Goal: Transaction & Acquisition: Purchase product/service

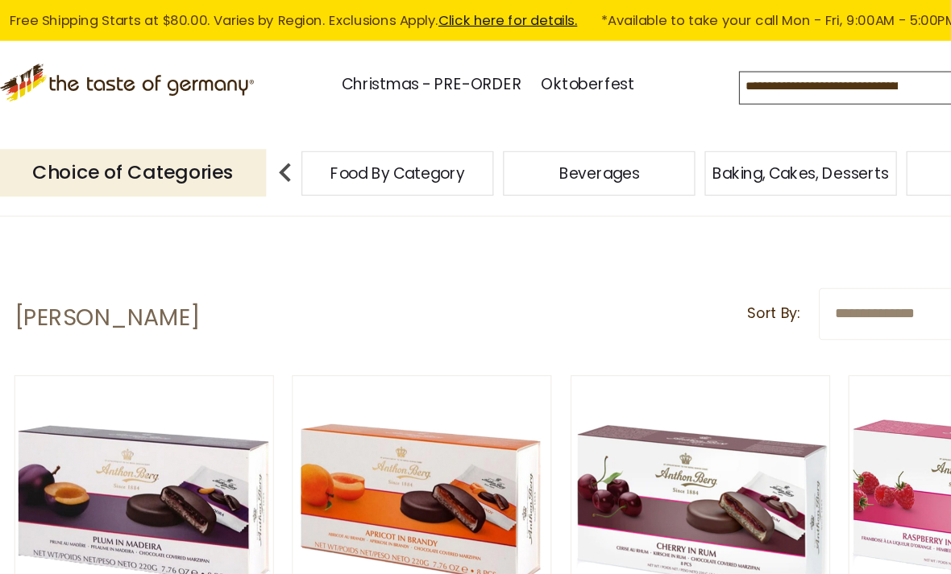
click at [357, 72] on link "Christmas - PRE-ORDER" at bounding box center [365, 72] width 153 height 22
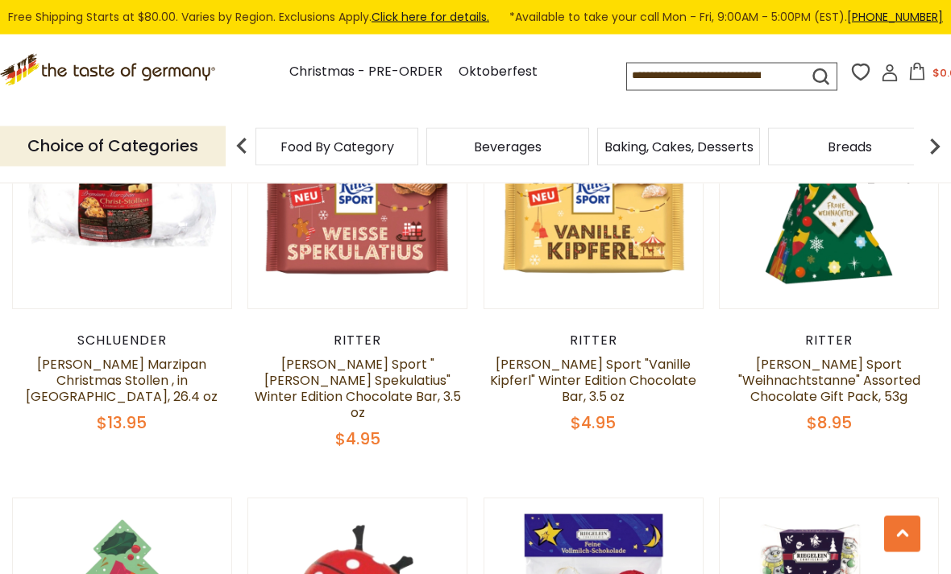
scroll to position [2409, 0]
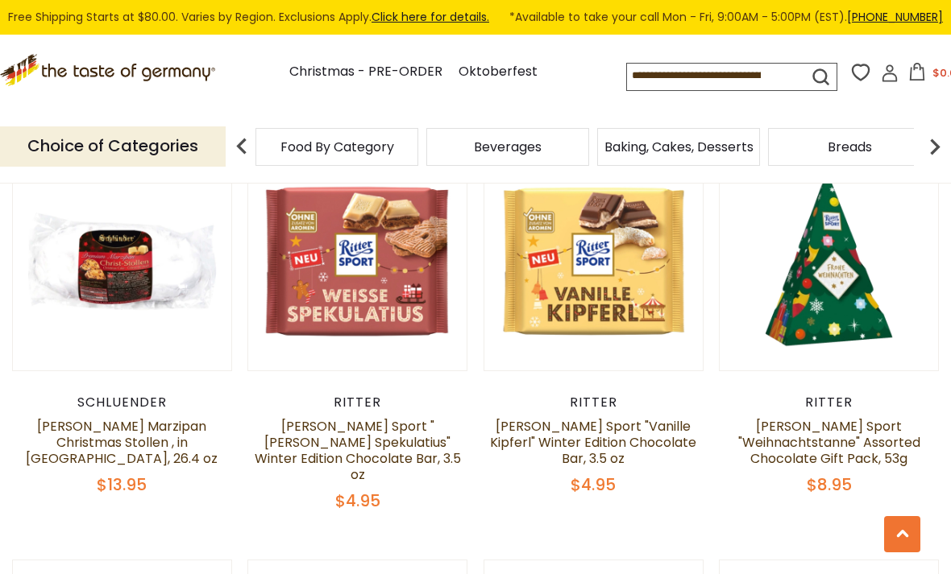
click at [627, 70] on input at bounding box center [704, 75] width 154 height 23
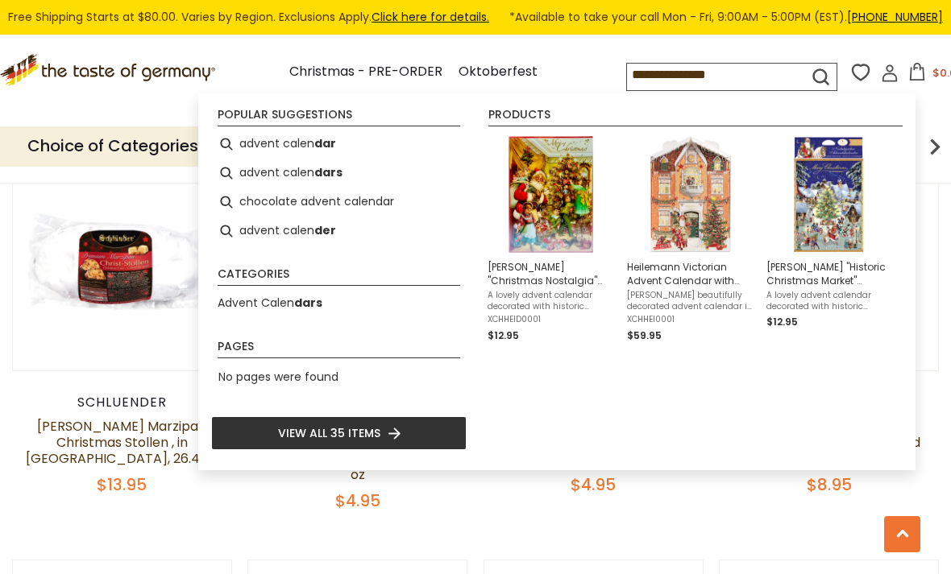
type input "**********"
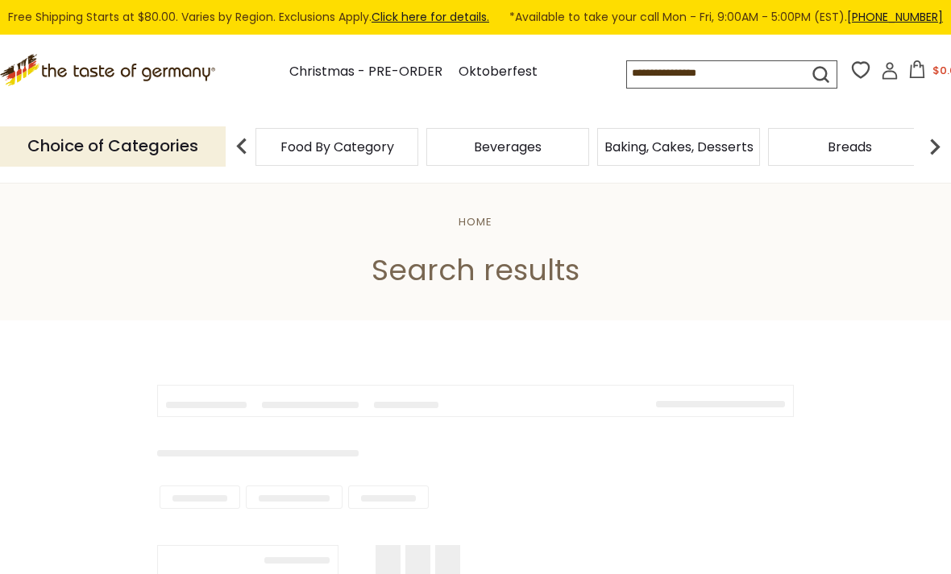
type input "**********"
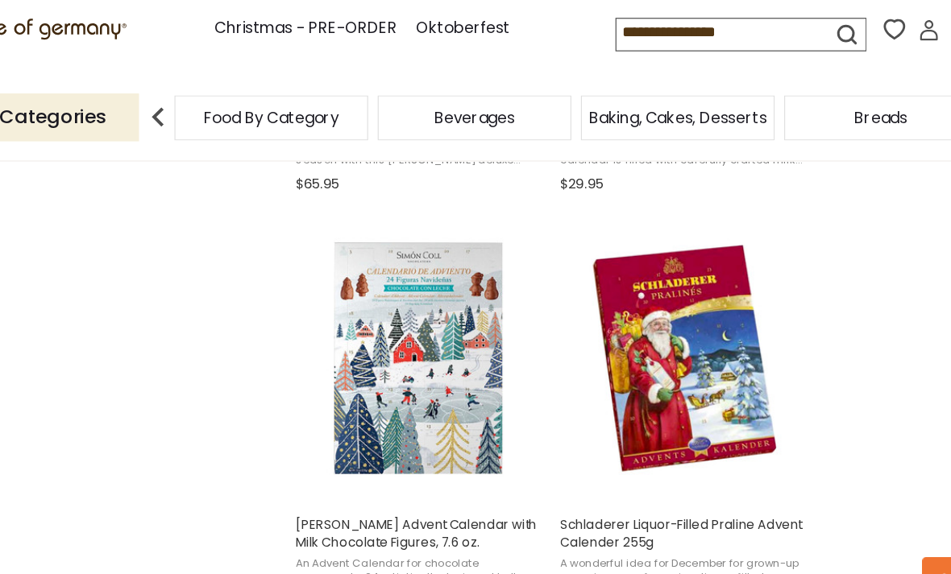
scroll to position [2028, 0]
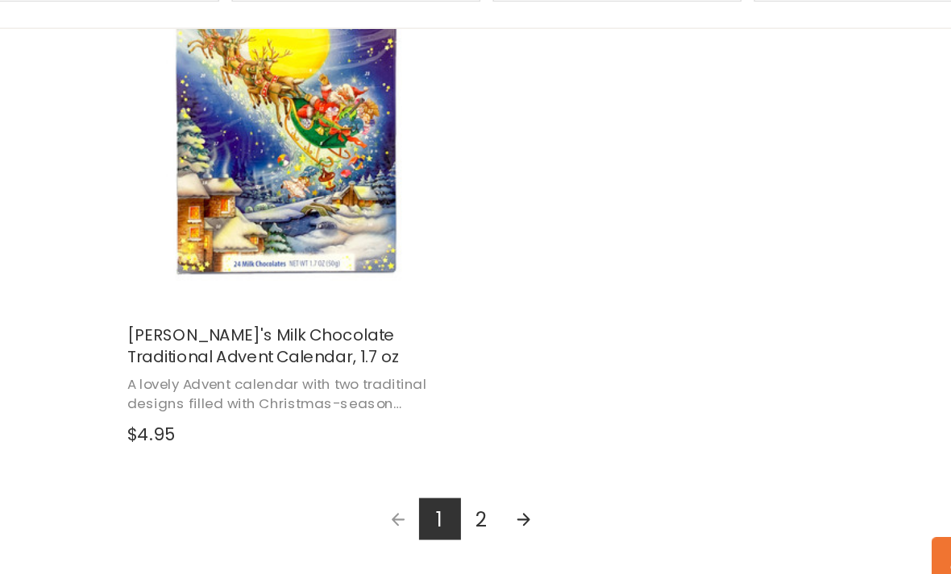
click at [603, 491] on link "Next page" at bounding box center [616, 504] width 27 height 27
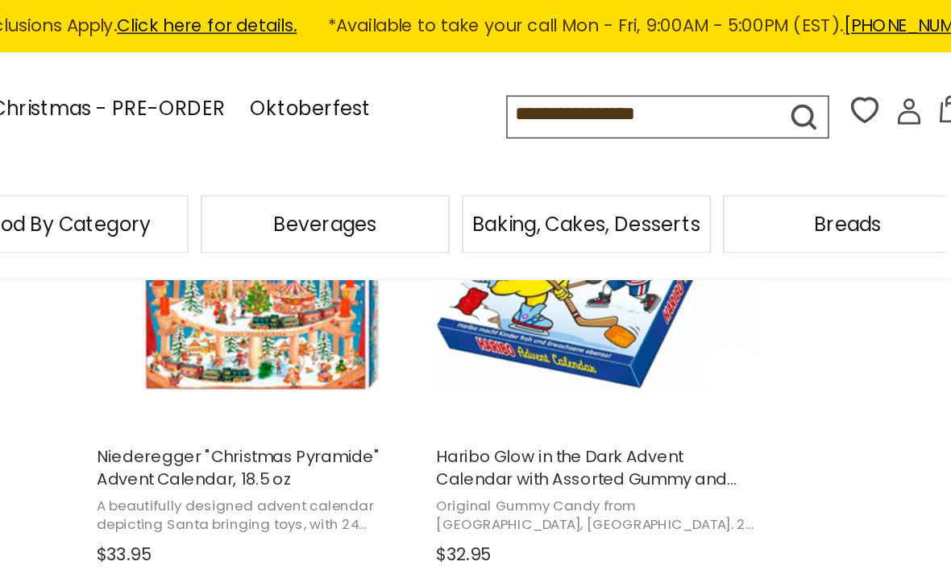
scroll to position [2175, 0]
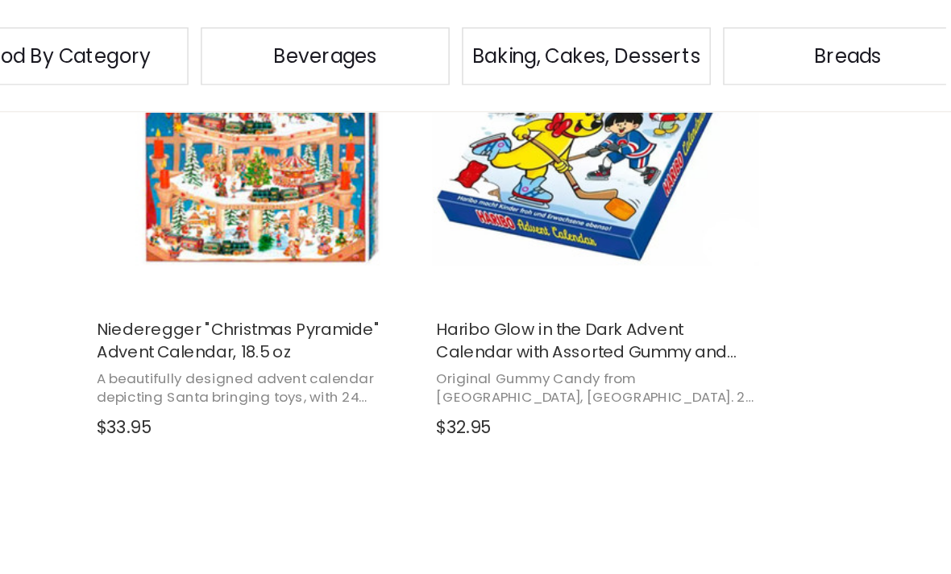
click at [580, 319] on span "Haribo Glow in the Dark Advent Calendar with Assorted Gummy and Chewy Candies, …" at bounding box center [684, 333] width 209 height 29
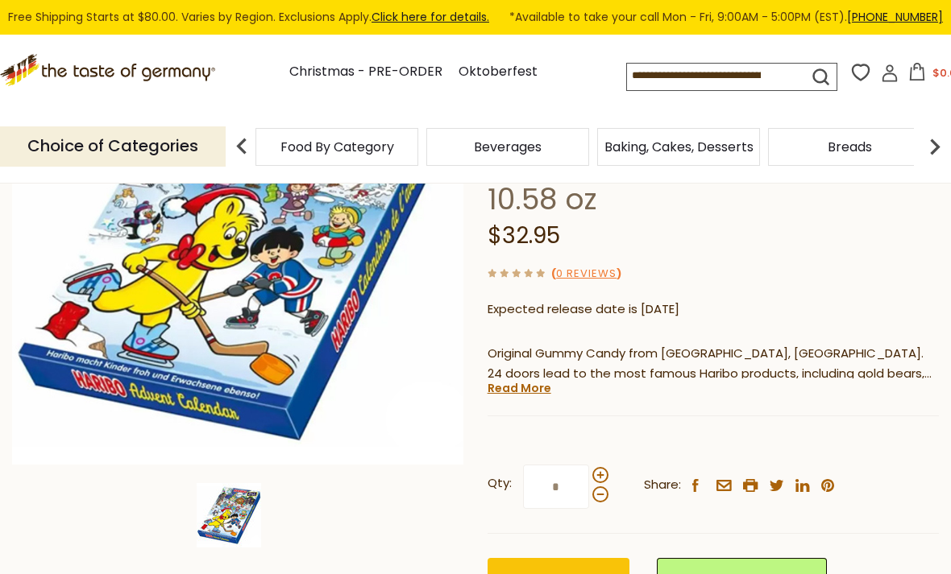
scroll to position [270, 0]
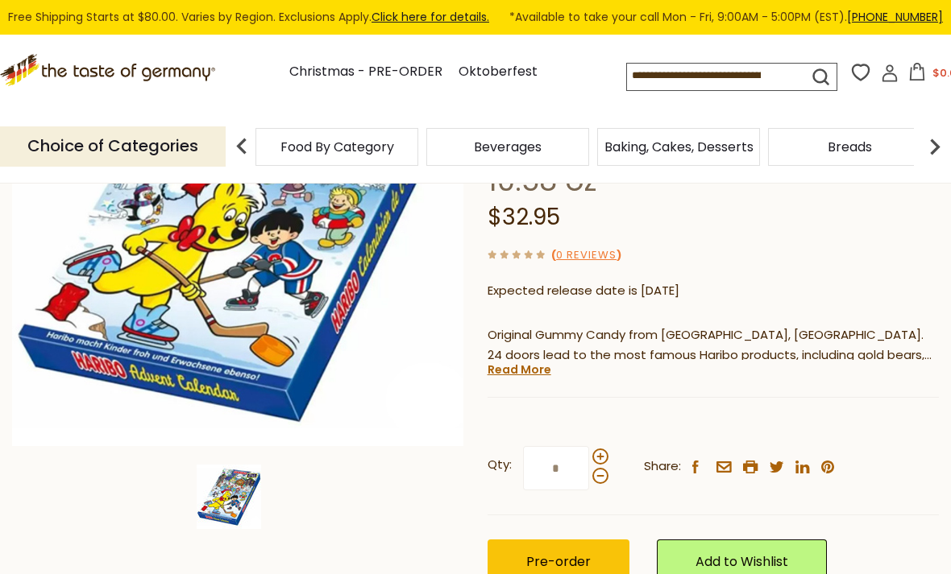
click at [549, 553] on span "Pre-order" at bounding box center [558, 562] width 64 height 19
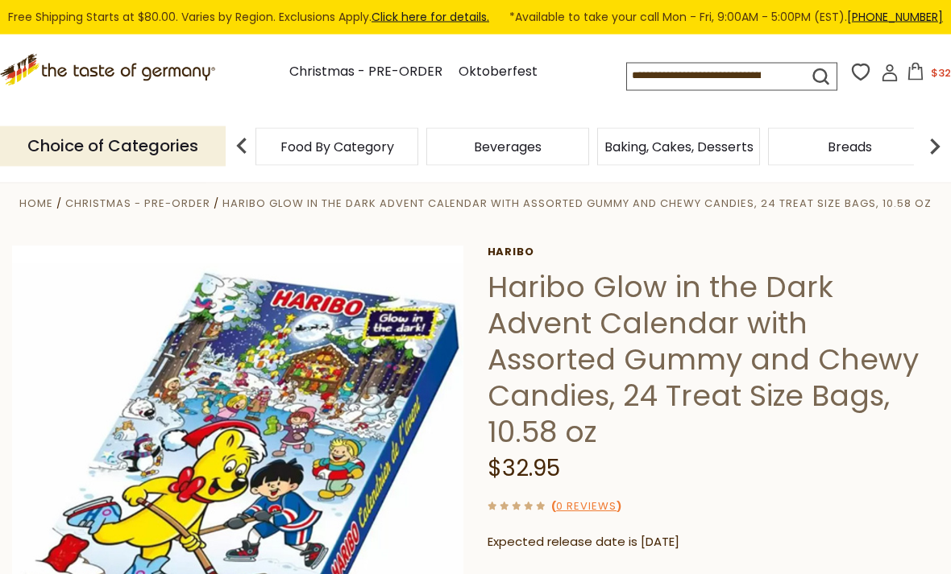
scroll to position [0, 0]
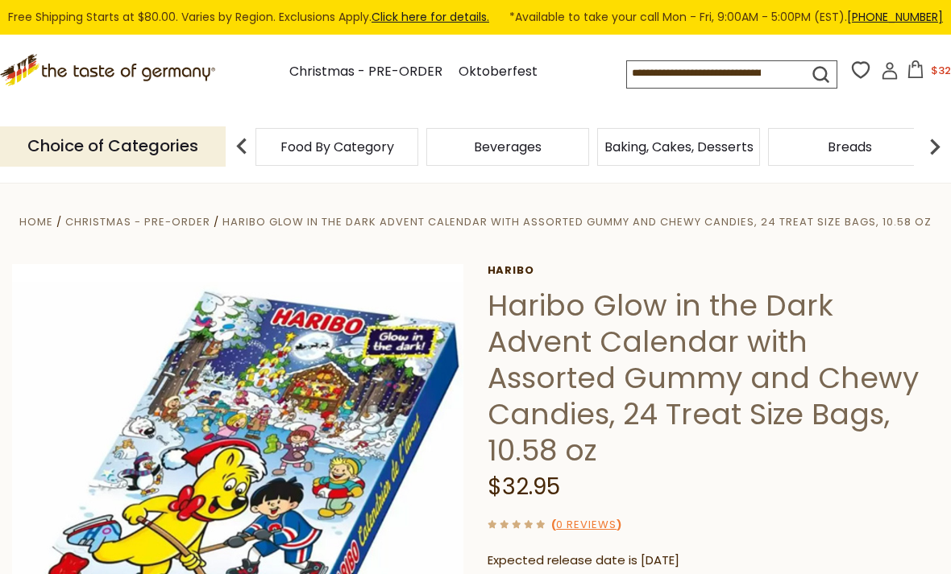
click at [338, 66] on link "Christmas - PRE-ORDER" at bounding box center [365, 72] width 153 height 22
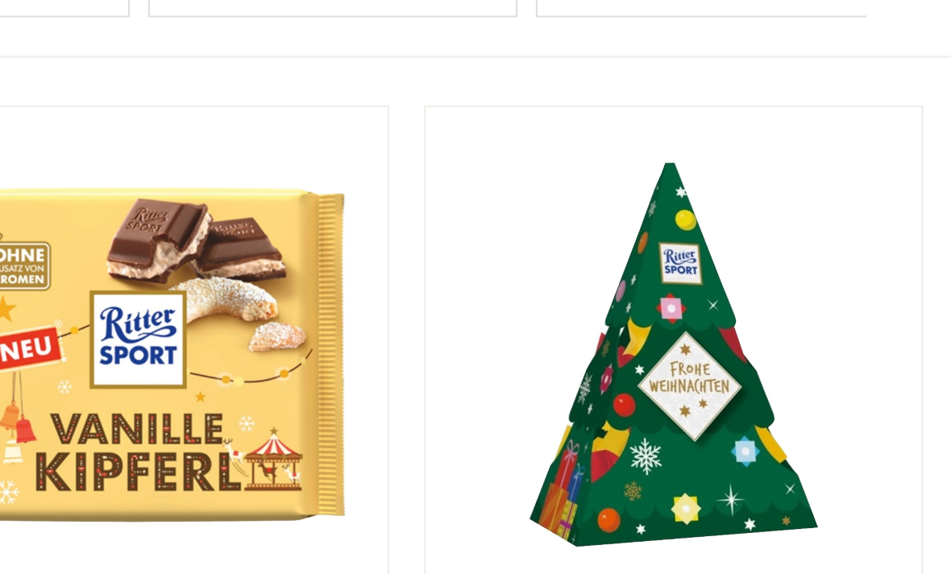
scroll to position [2356, 0]
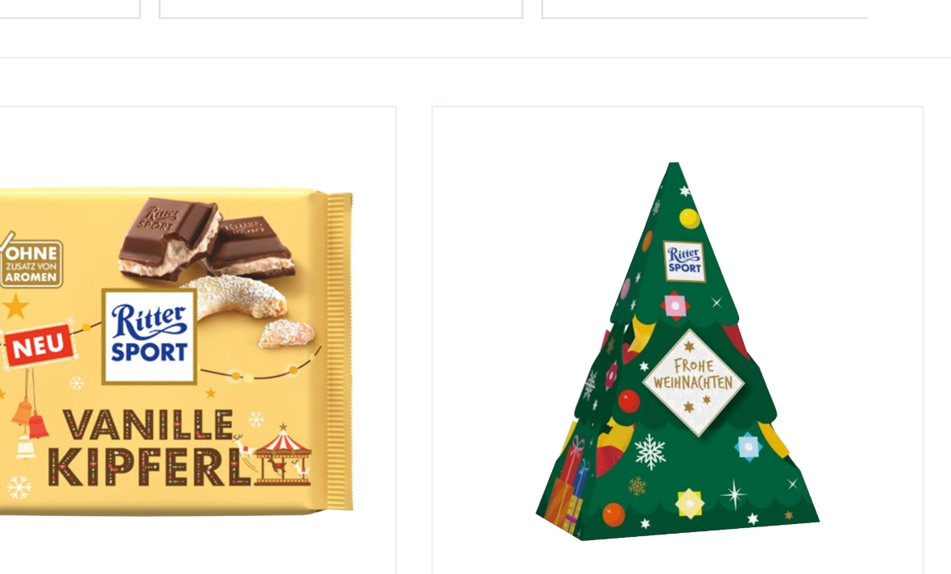
click at [737, 223] on link at bounding box center [829, 315] width 184 height 184
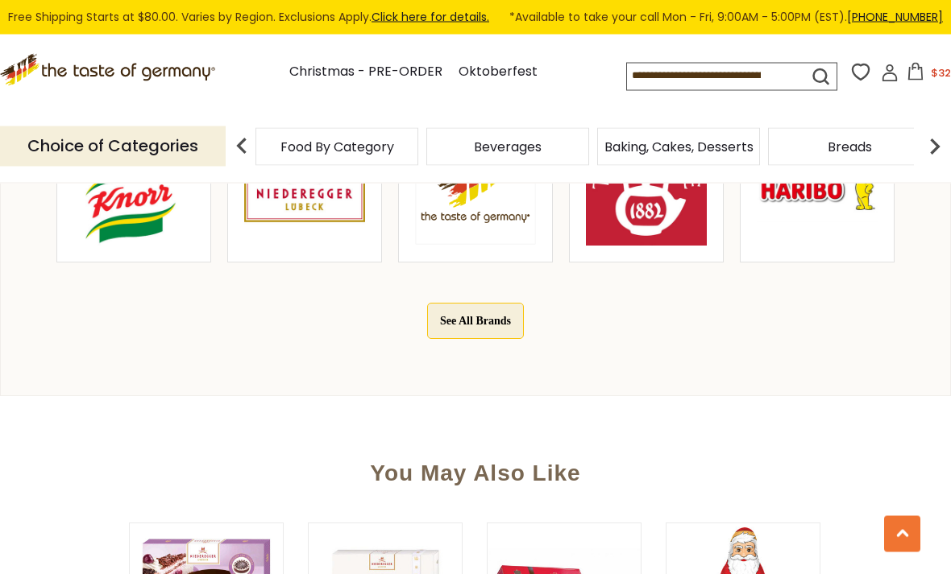
scroll to position [834, 0]
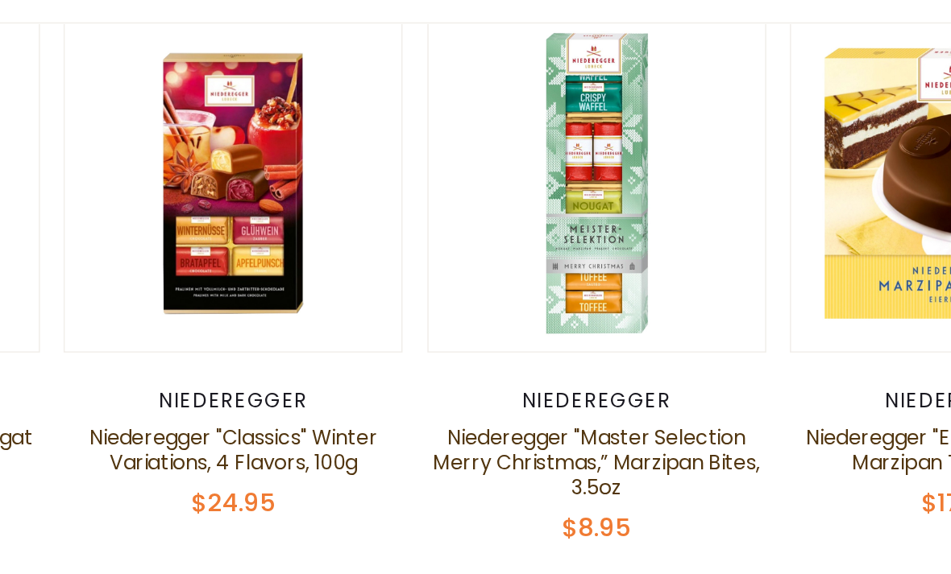
scroll to position [3184, 0]
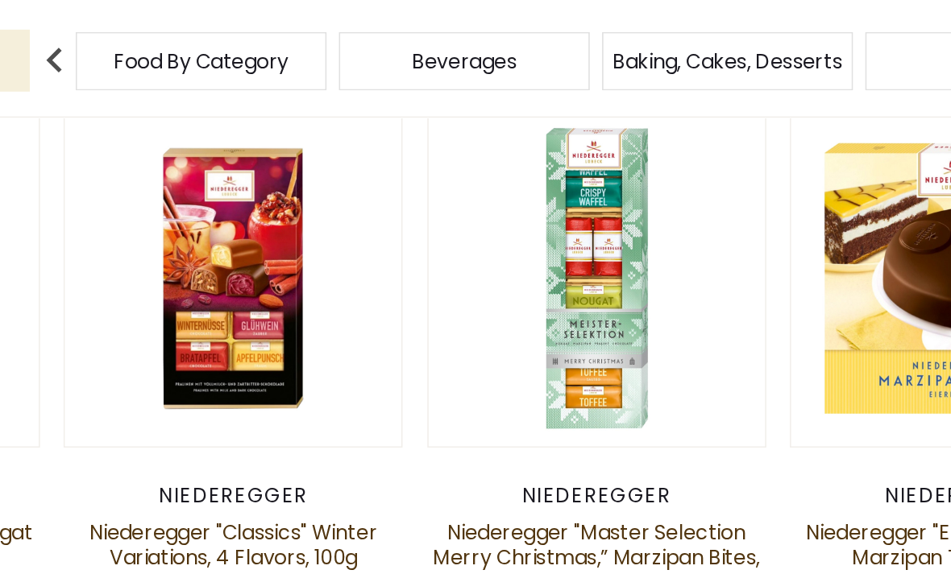
click at [487, 444] on link "Niederegger "Master Selection Merry Christmas,” Marzipan Bites, 3.5oz" at bounding box center [593, 469] width 212 height 51
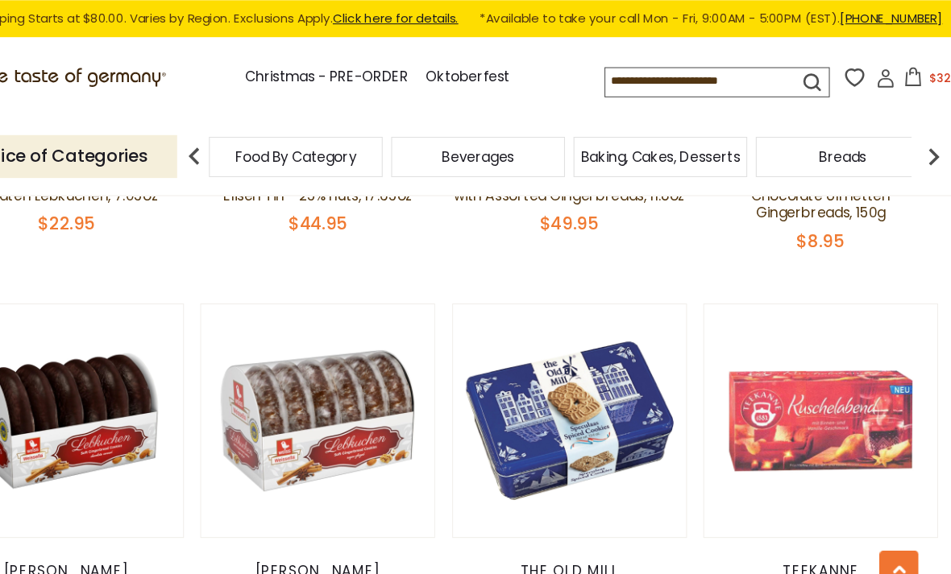
scroll to position [1507, 0]
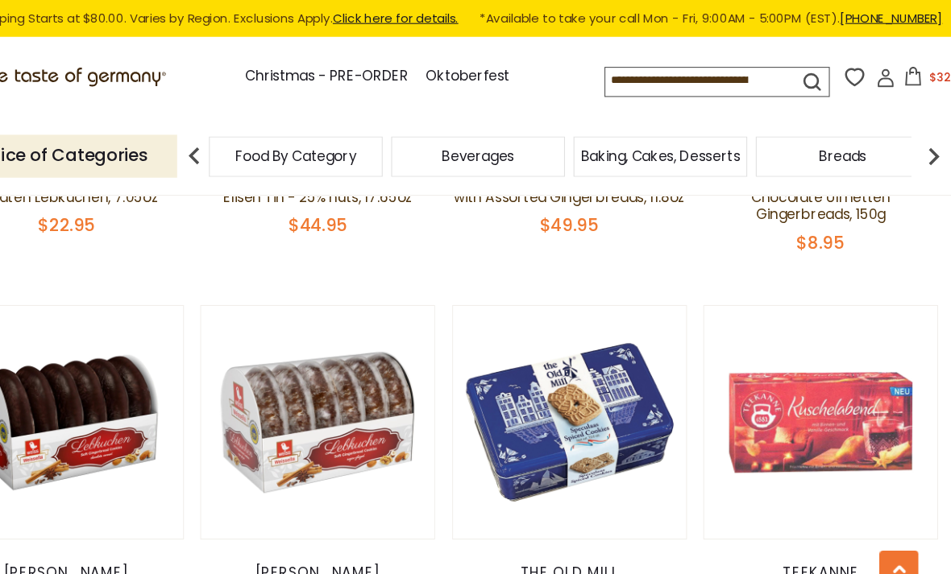
click at [901, 69] on button "$32.95" at bounding box center [935, 75] width 68 height 24
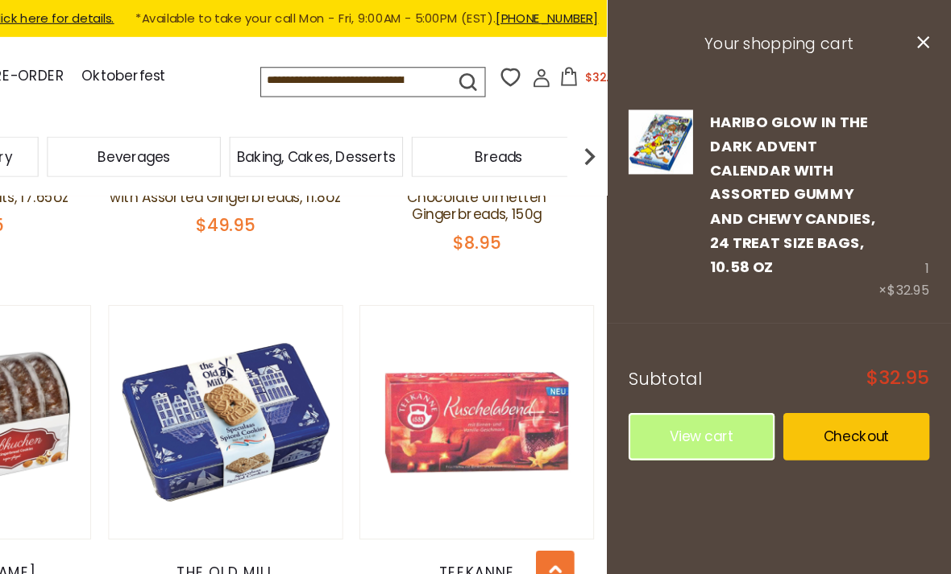
click at [794, 413] on link "Checkout" at bounding box center [861, 409] width 137 height 44
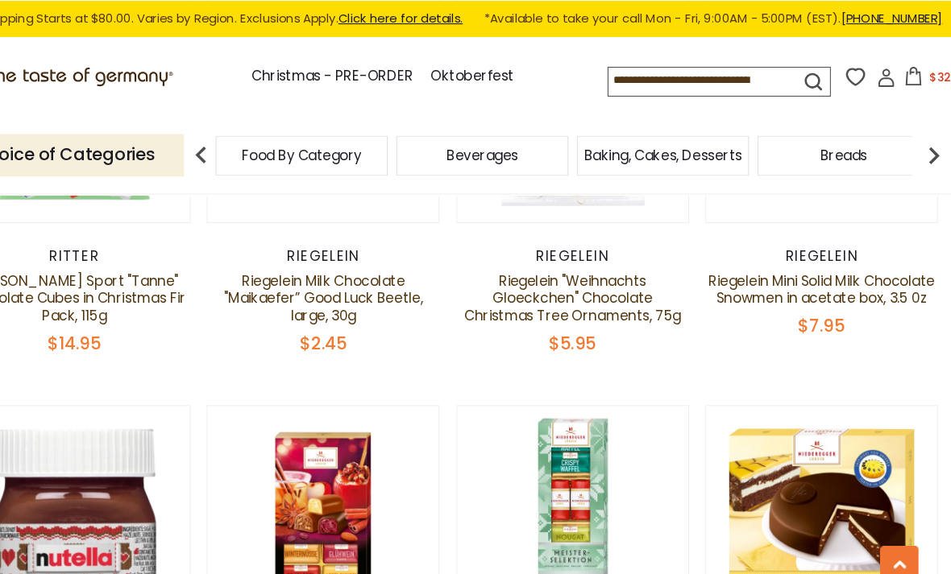
scroll to position [2945, 0]
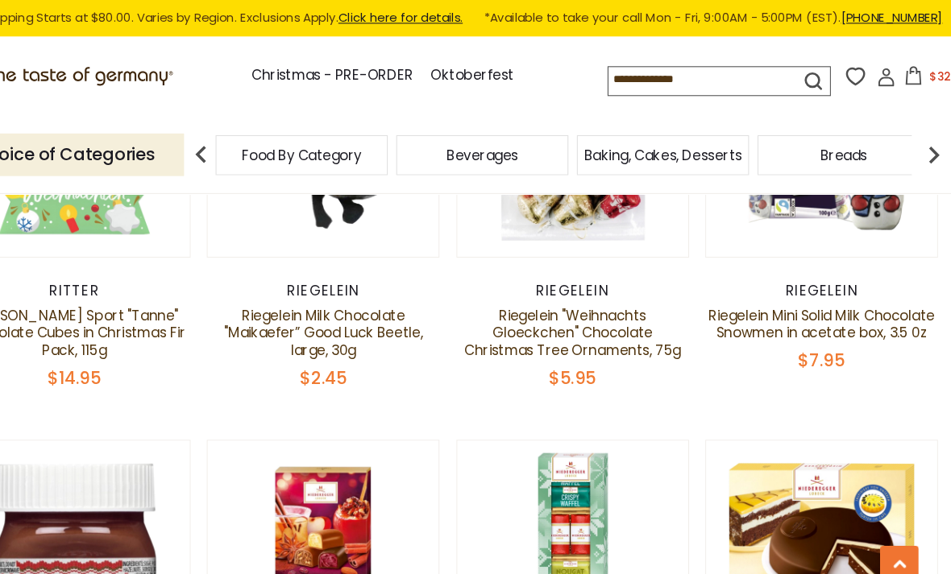
click at [627, 72] on input at bounding box center [704, 75] width 154 height 23
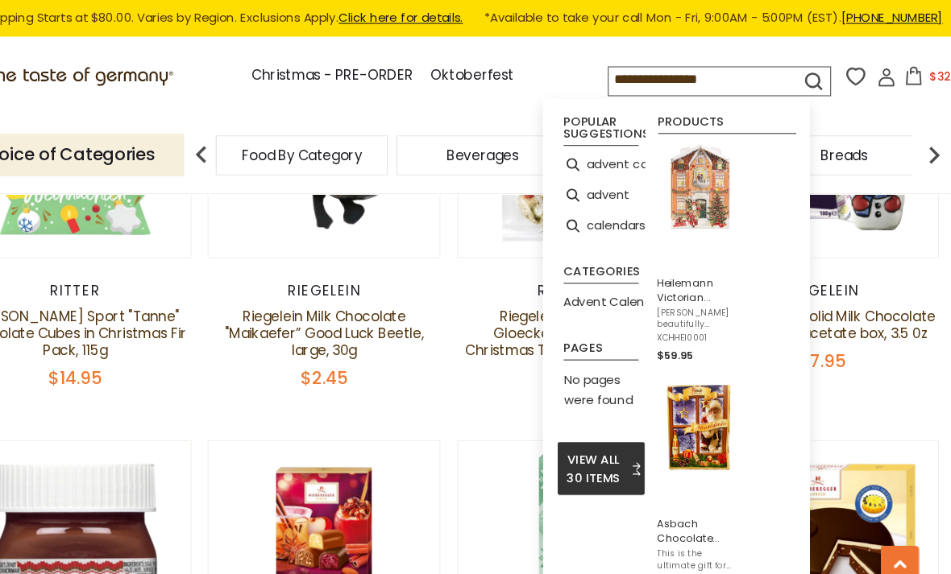
type input "**********"
click at [814, 69] on icon "submit" at bounding box center [821, 76] width 15 height 15
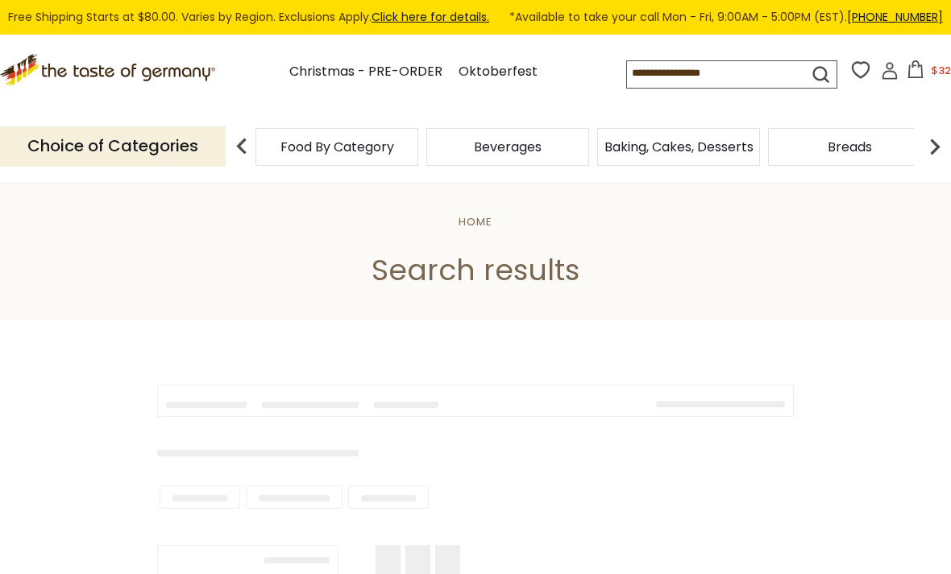
type input "**********"
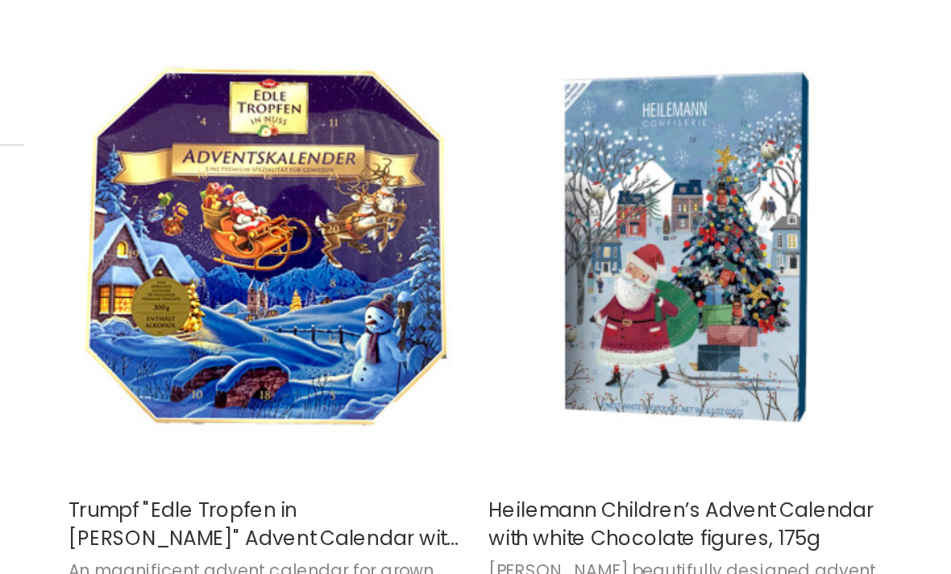
scroll to position [624, 0]
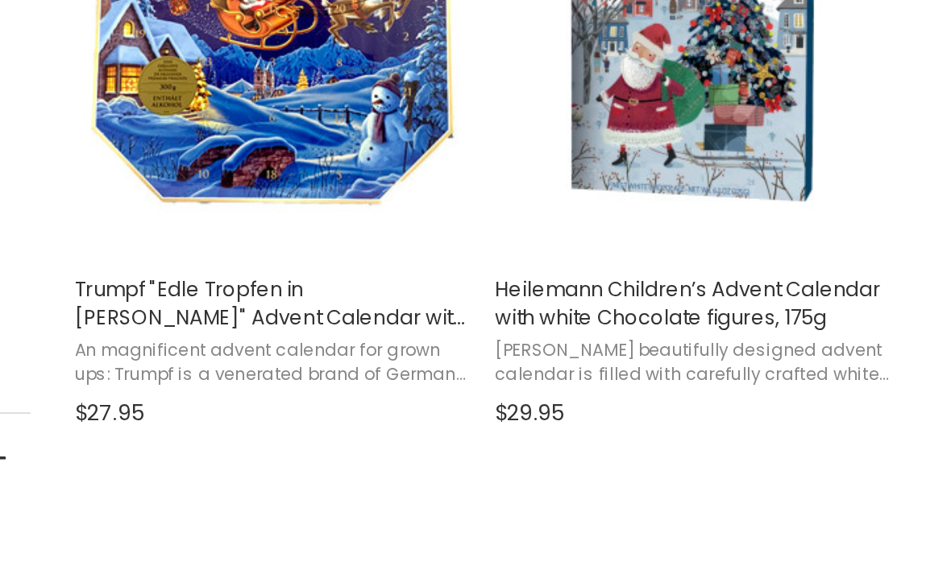
scroll to position [715, 0]
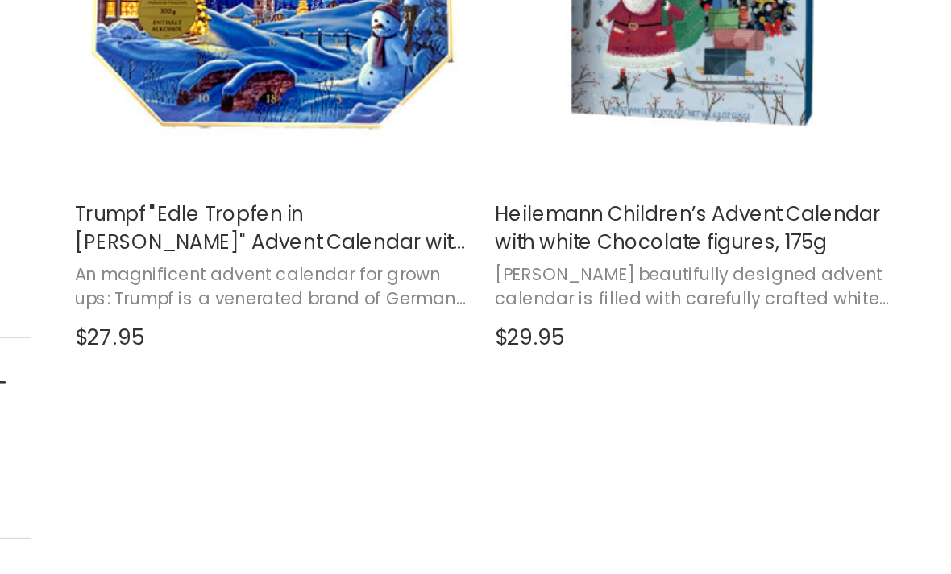
click at [358, 373] on span "Trumpf "Edle Tropfen in [PERSON_NAME]" Advent Calendar with [PERSON_NAME], 10.6…" at bounding box center [462, 387] width 209 height 29
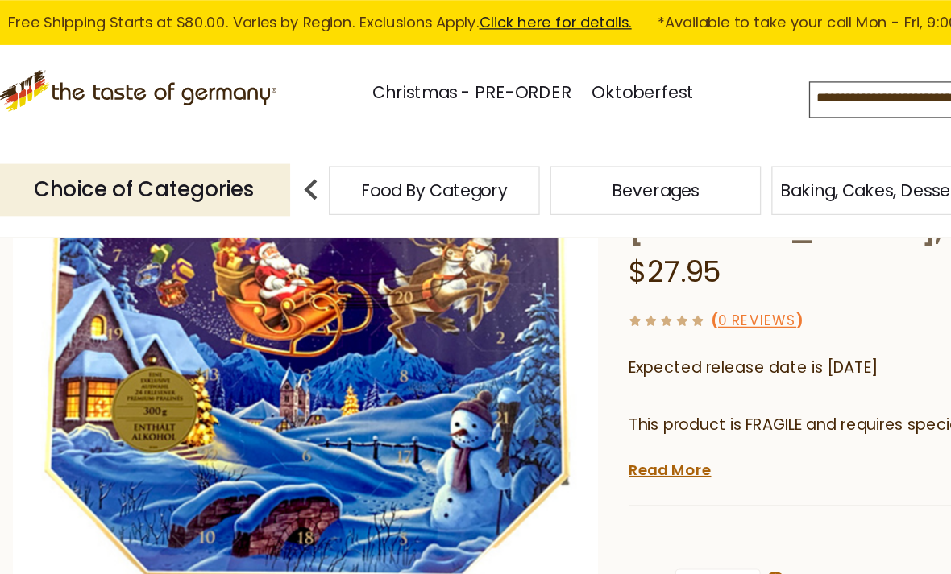
scroll to position [237, 0]
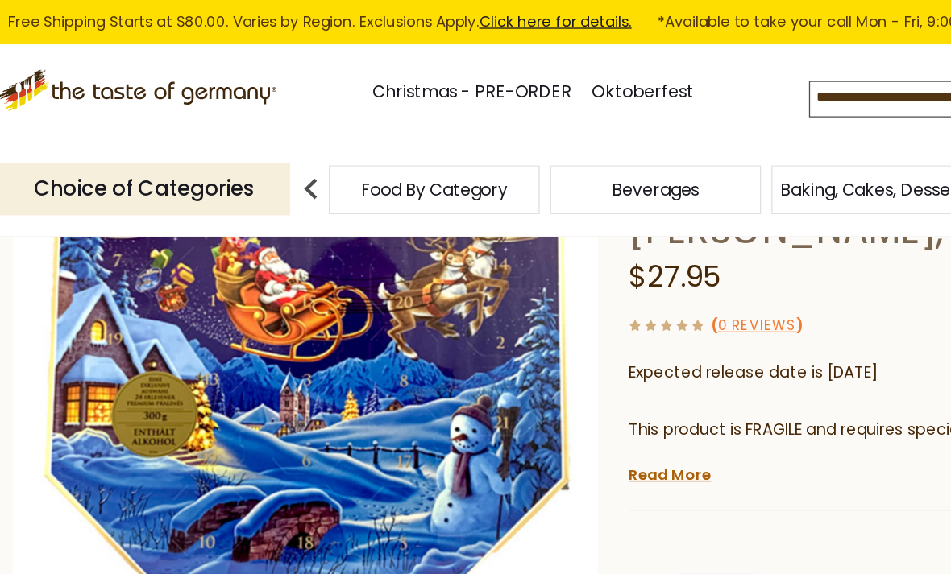
click at [137, 305] on img at bounding box center [238, 253] width 452 height 452
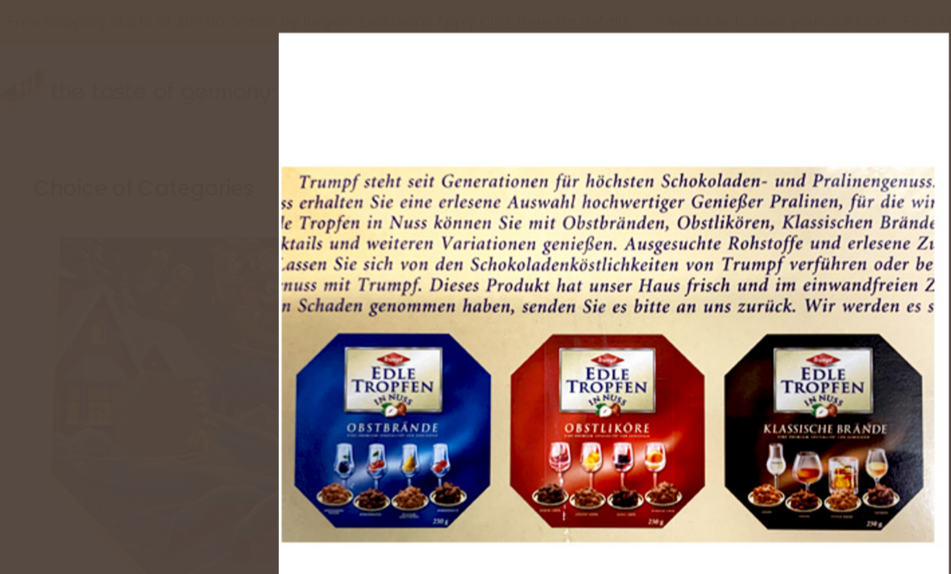
click at [701, 66] on img at bounding box center [475, 284] width 517 height 517
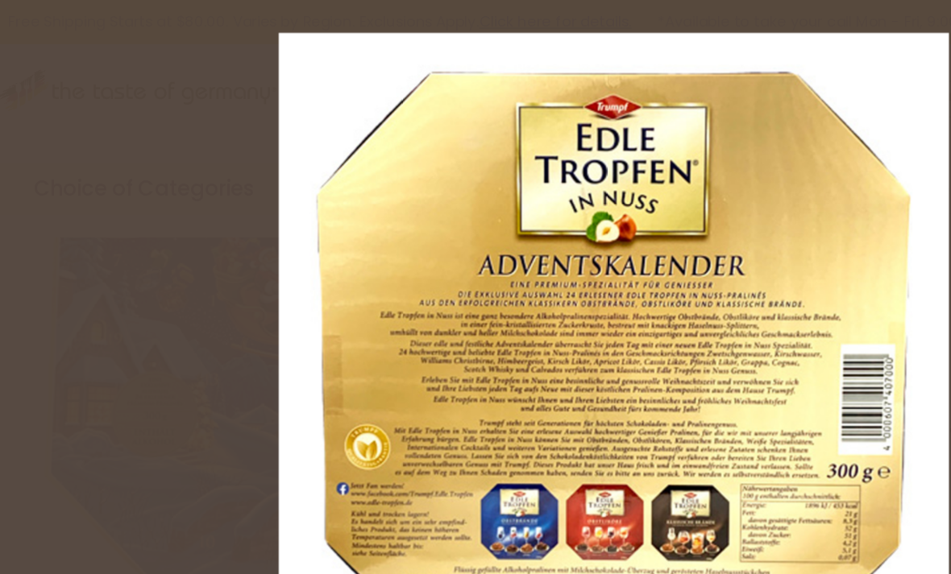
click at [614, 395] on img at bounding box center [475, 284] width 517 height 517
click at [655, 73] on img at bounding box center [475, 284] width 517 height 517
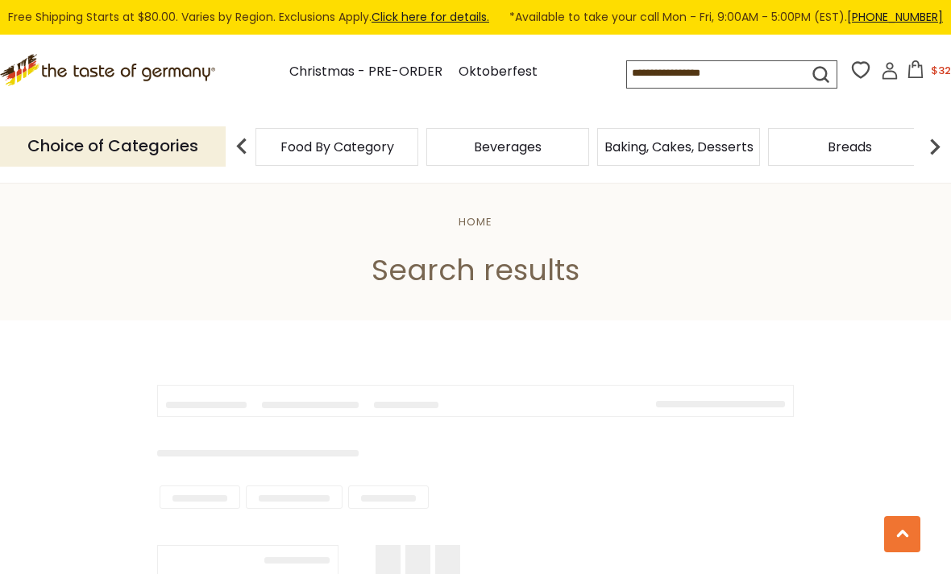
type input "**********"
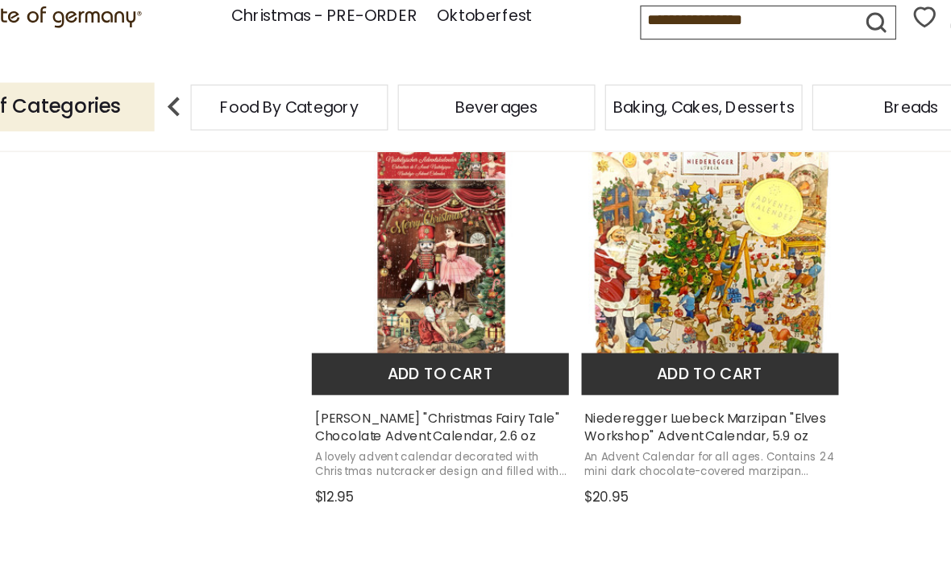
scroll to position [1396, 0]
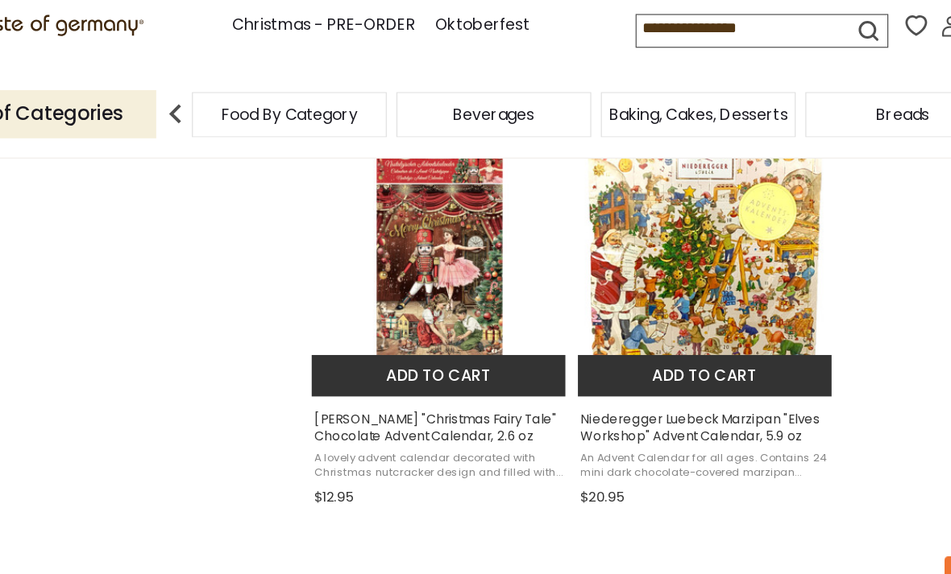
click at [389, 238] on img "Heidel" at bounding box center [461, 261] width 213 height 213
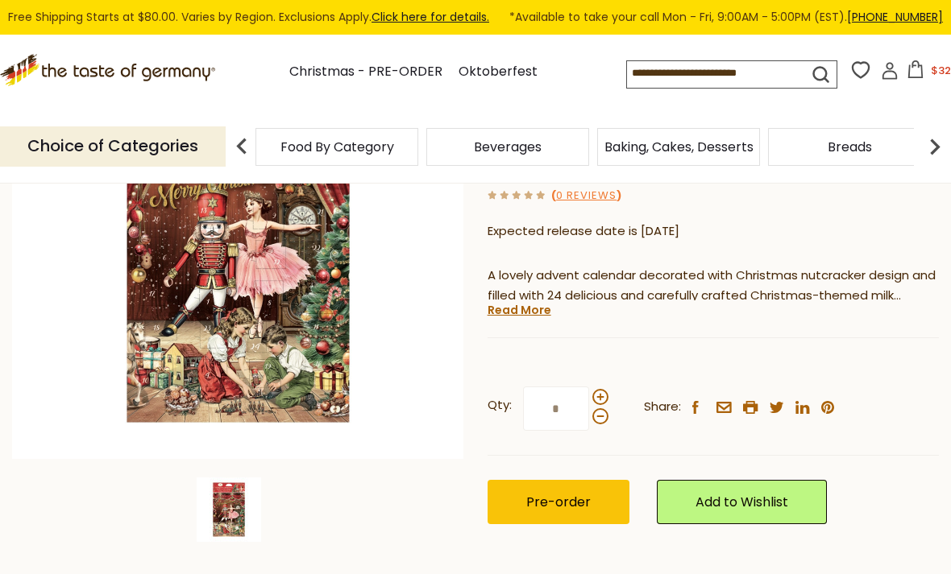
scroll to position [276, 0]
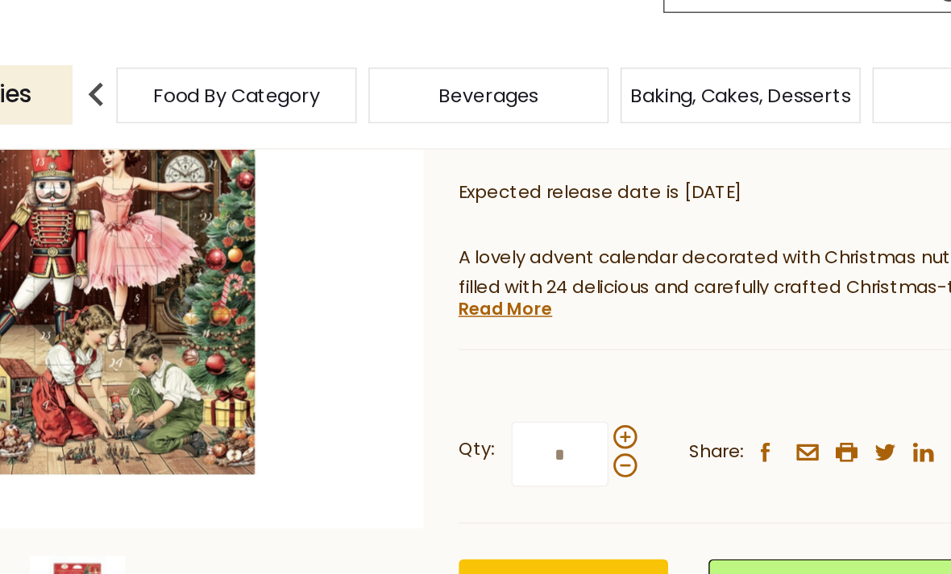
click at [487, 284] on link "Read More" at bounding box center [519, 292] width 64 height 16
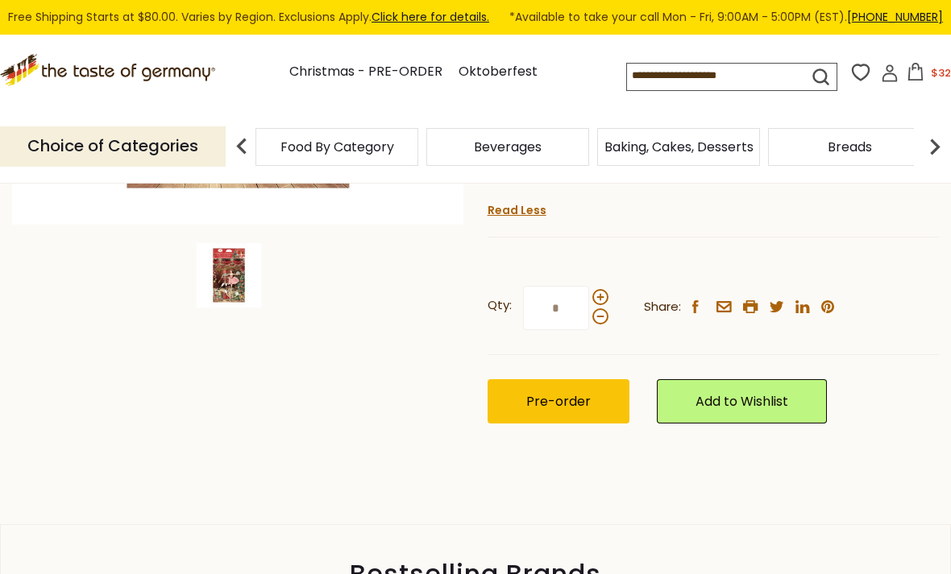
scroll to position [479, 0]
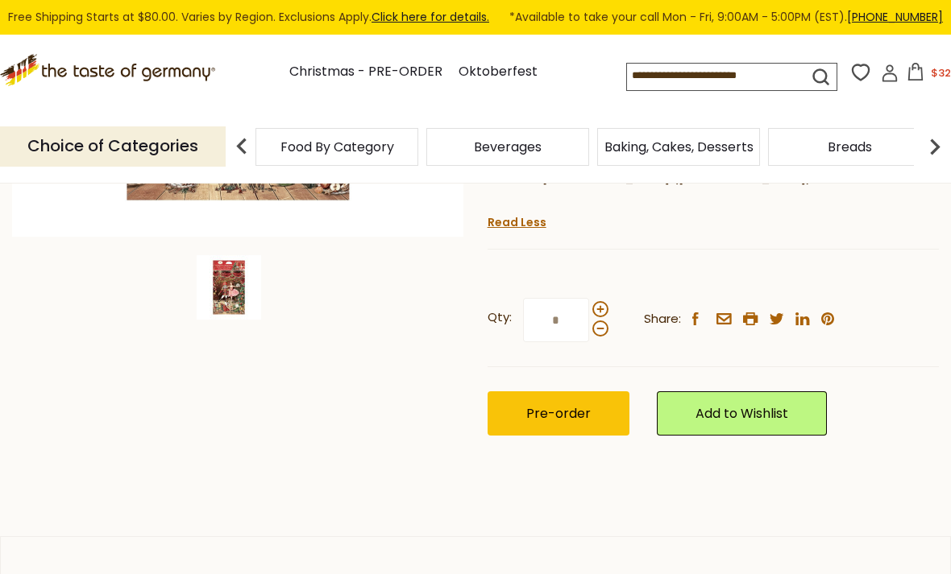
click at [555, 405] on span "Pre-order" at bounding box center [558, 413] width 64 height 19
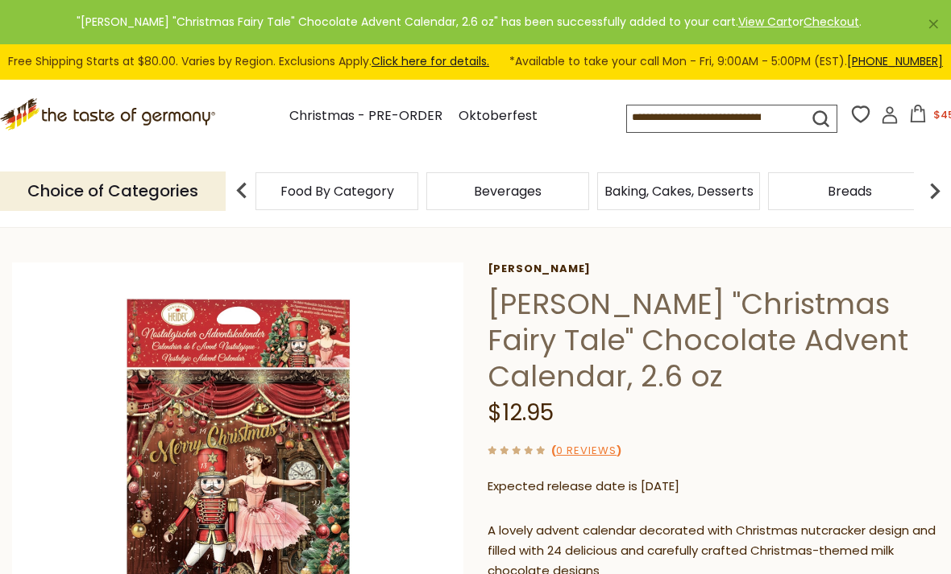
scroll to position [44, 0]
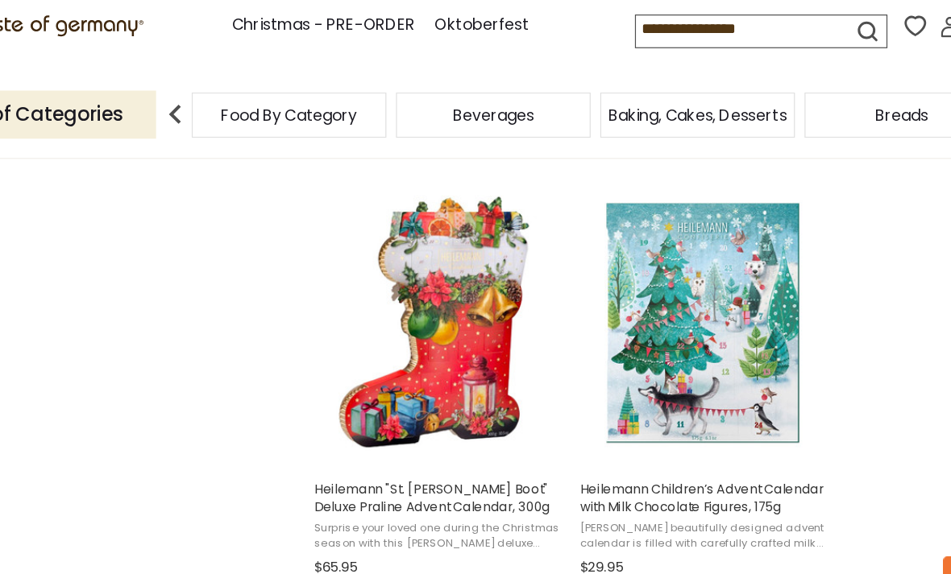
scroll to position [1700, 0]
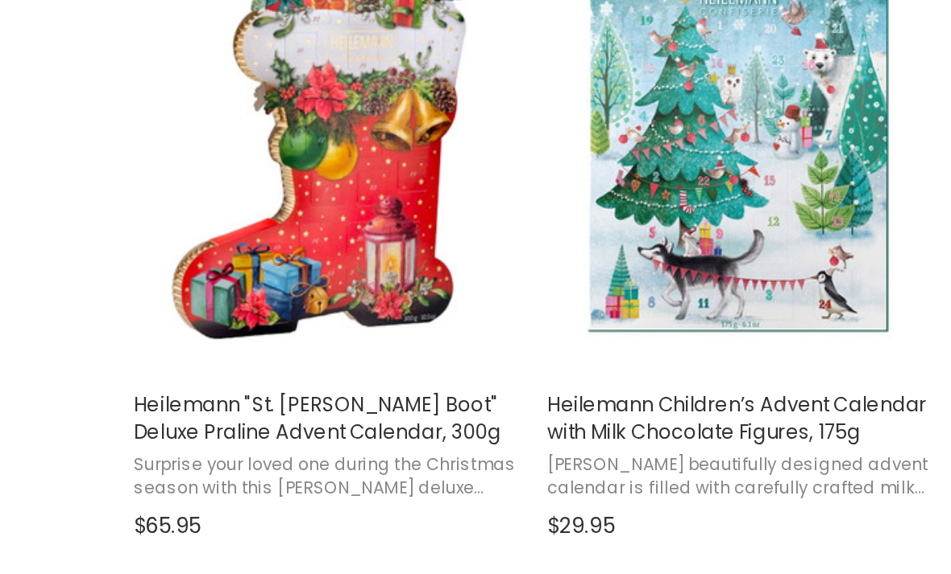
click at [355, 203] on img "Heilemann" at bounding box center [461, 309] width 213 height 213
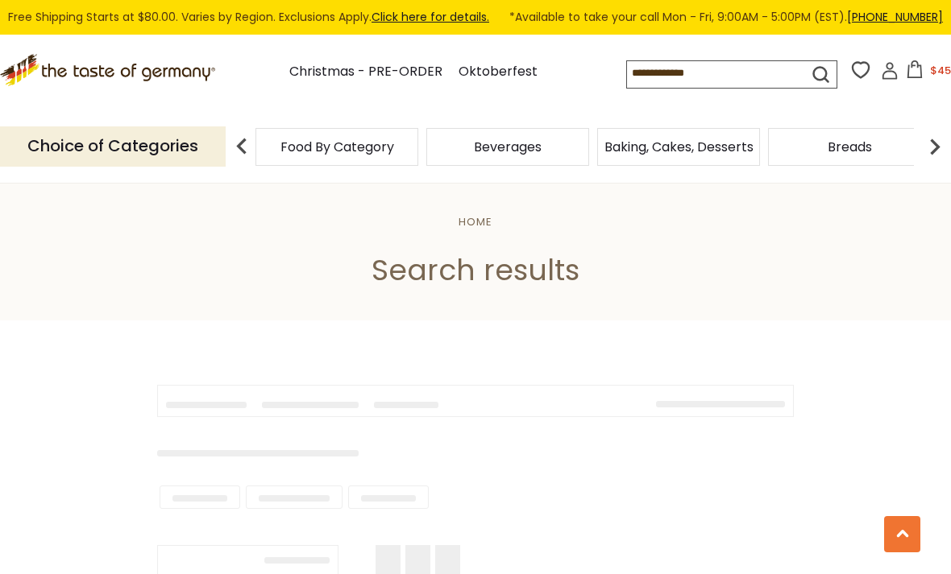
type input "**********"
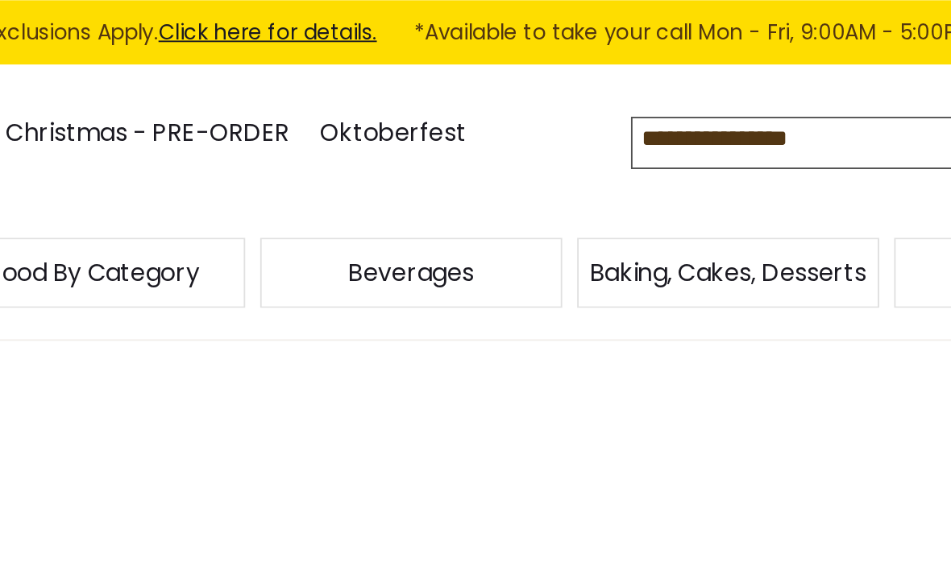
scroll to position [2401, 0]
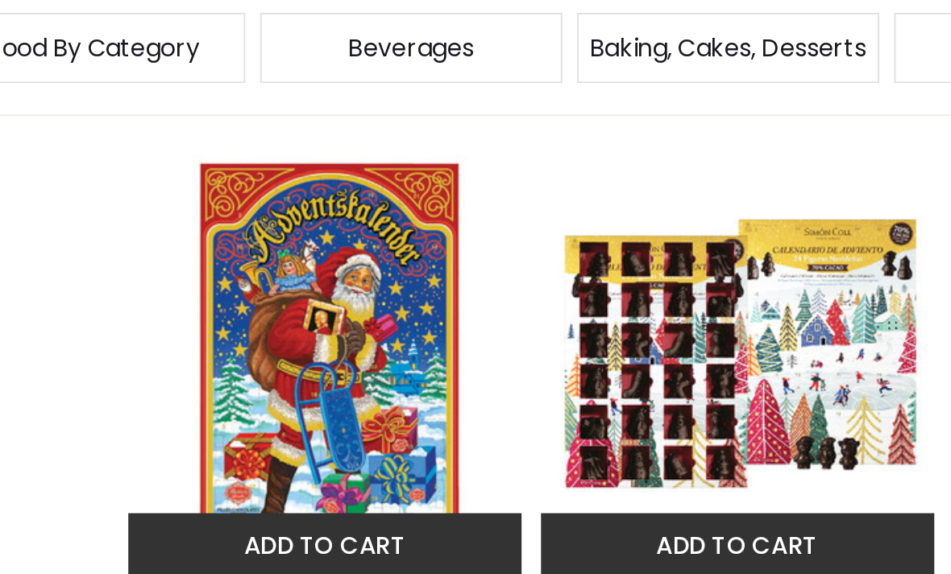
click at [578, 205] on img "Simón Coll Advent Calendar with Dark Chocolate Figures, 16 oz." at bounding box center [684, 311] width 213 height 213
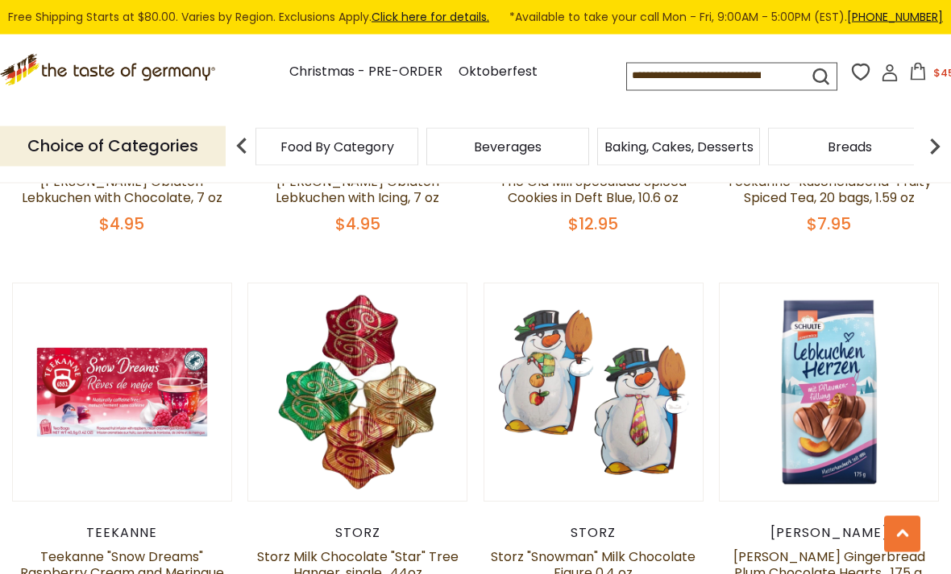
scroll to position [1887, 0]
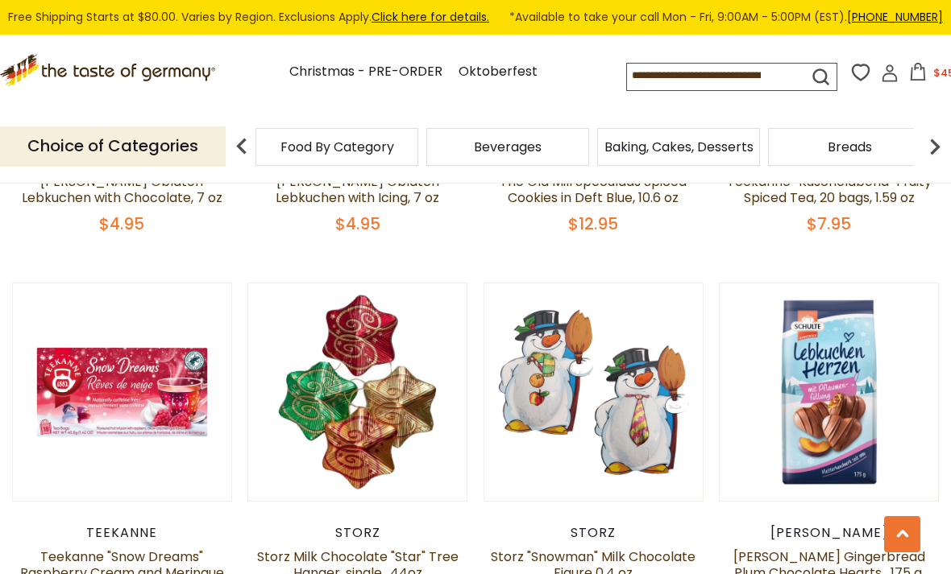
click at [627, 71] on input at bounding box center [704, 75] width 154 height 23
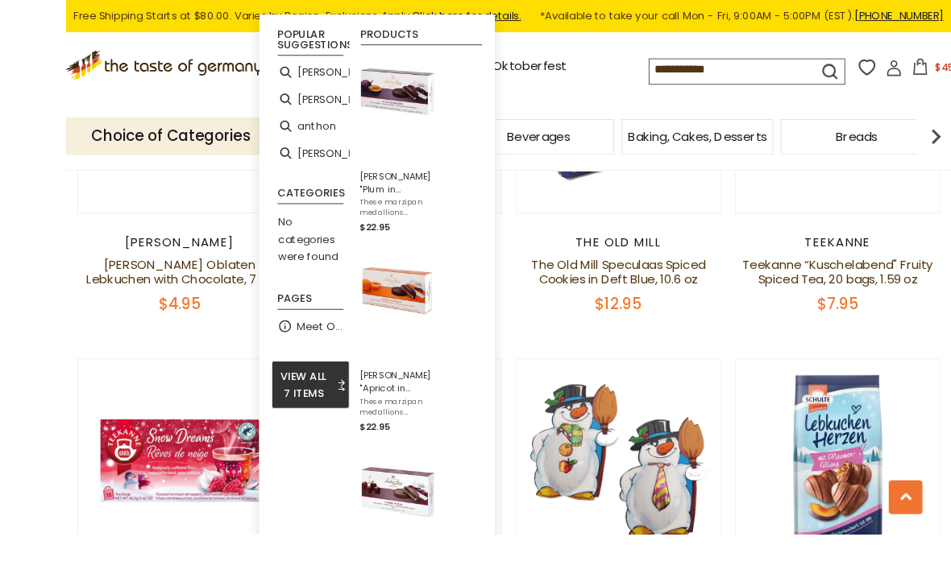
scroll to position [1785, 0]
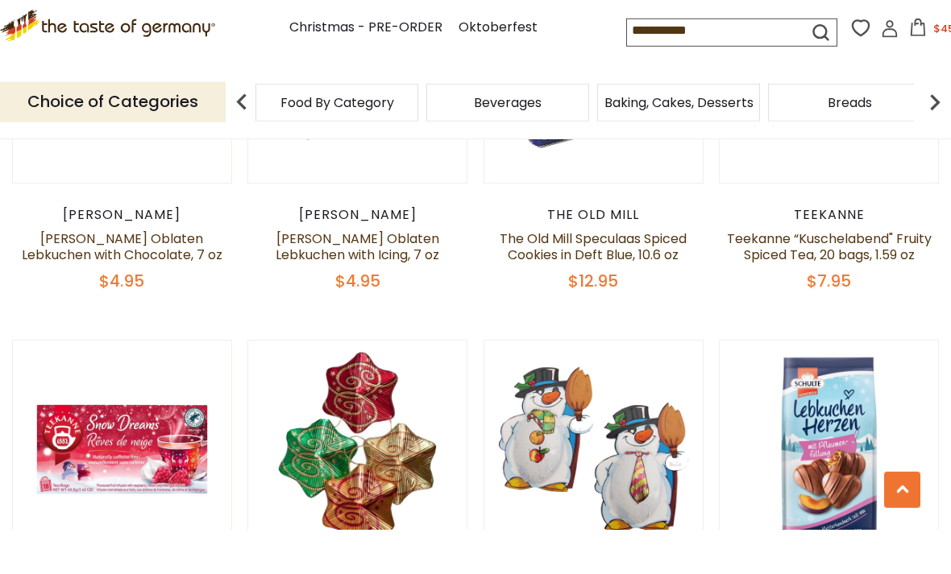
type input "**********"
click at [810, 66] on icon "submit" at bounding box center [821, 77] width 22 height 22
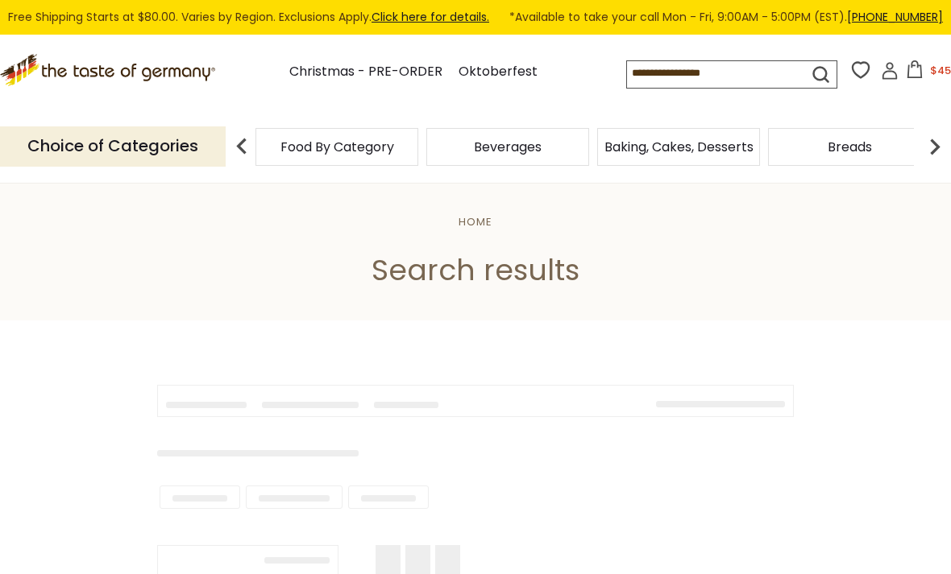
type input "**********"
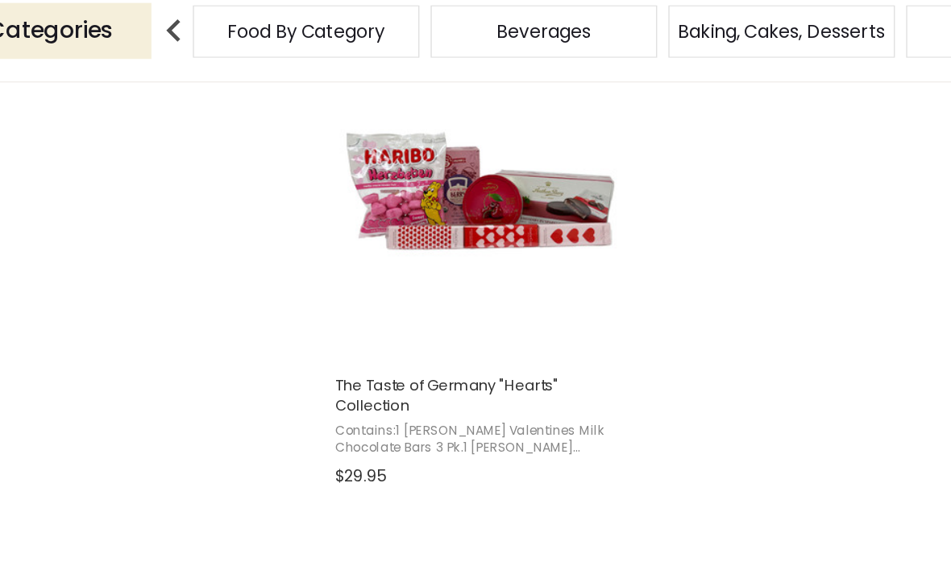
scroll to position [1396, 0]
click at [379, 348] on button "View product" at bounding box center [461, 365] width 212 height 35
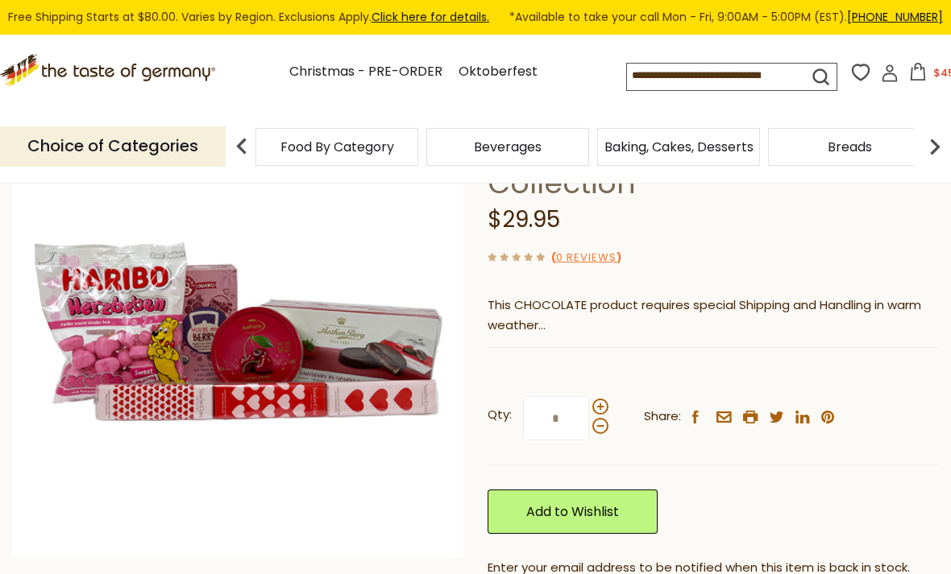
scroll to position [107, 0]
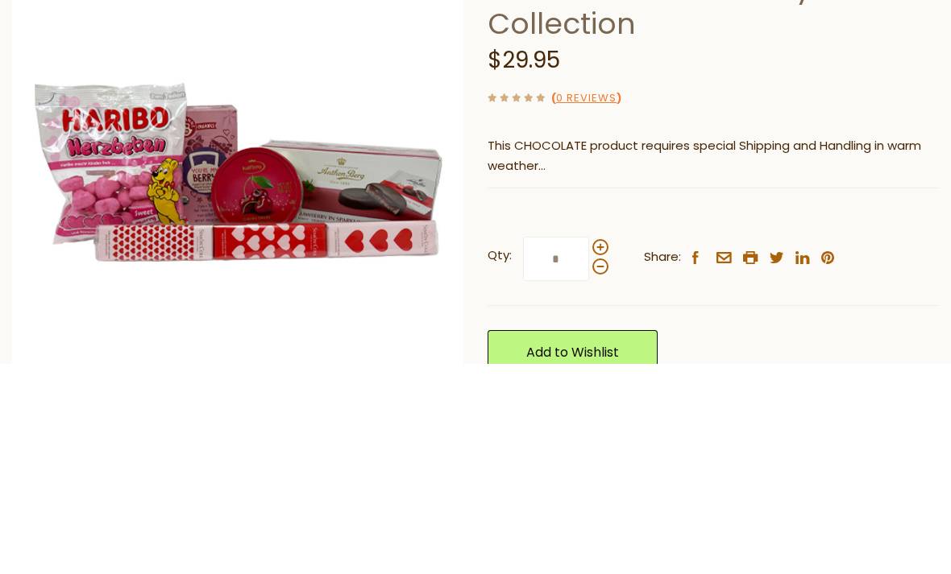
click at [372, 190] on img at bounding box center [238, 383] width 452 height 452
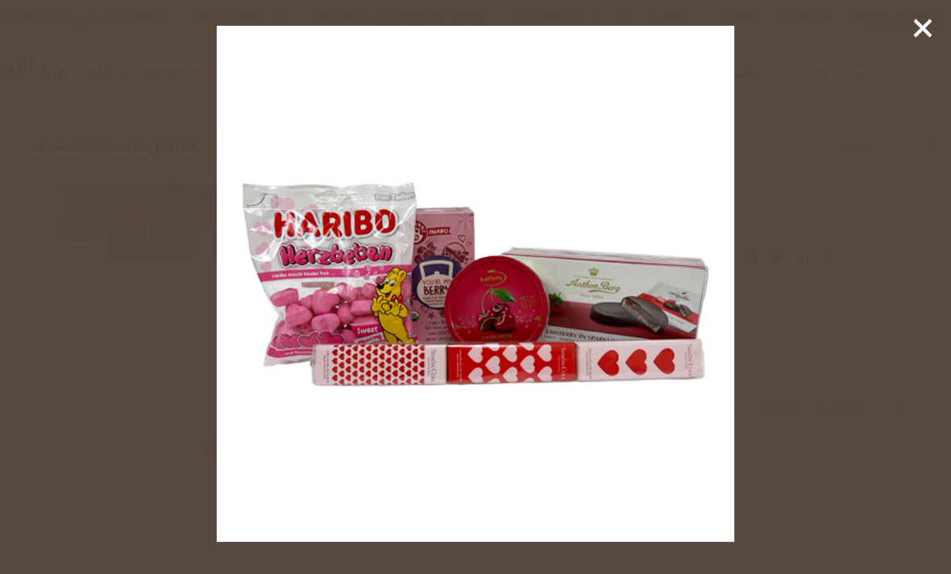
click at [532, 321] on img at bounding box center [475, 284] width 517 height 517
click at [682, 317] on img at bounding box center [475, 284] width 517 height 517
click at [565, 325] on img at bounding box center [475, 284] width 517 height 517
click at [897, 27] on div at bounding box center [475, 287] width 951 height 574
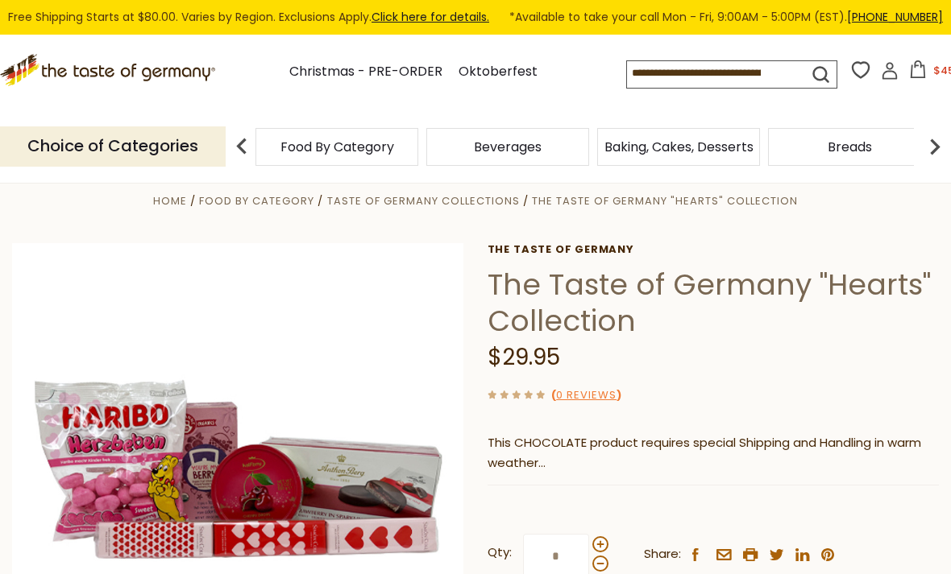
scroll to position [23, 0]
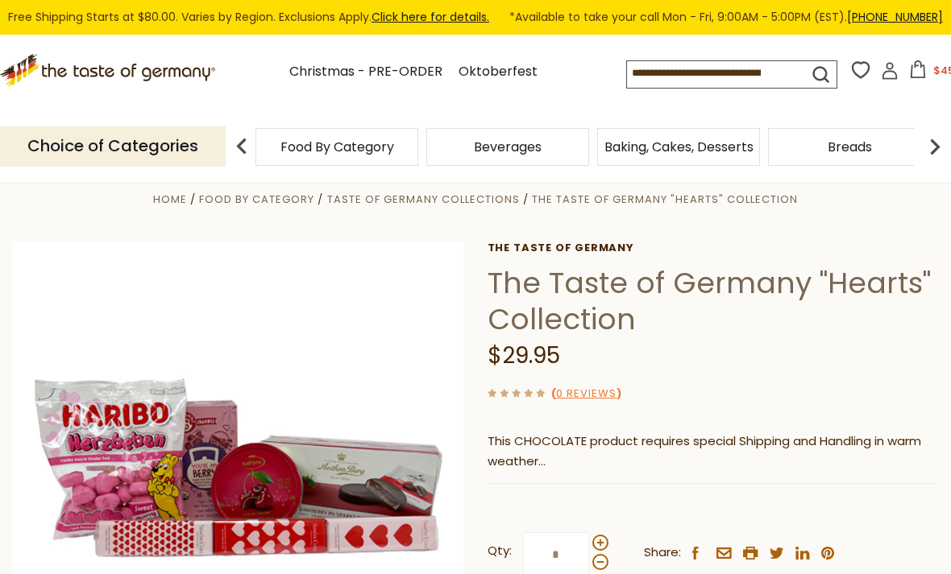
click at [599, 288] on h1 "The Taste of Germany "Hearts" Collection" at bounding box center [712, 301] width 451 height 73
click at [369, 472] on img at bounding box center [238, 468] width 452 height 452
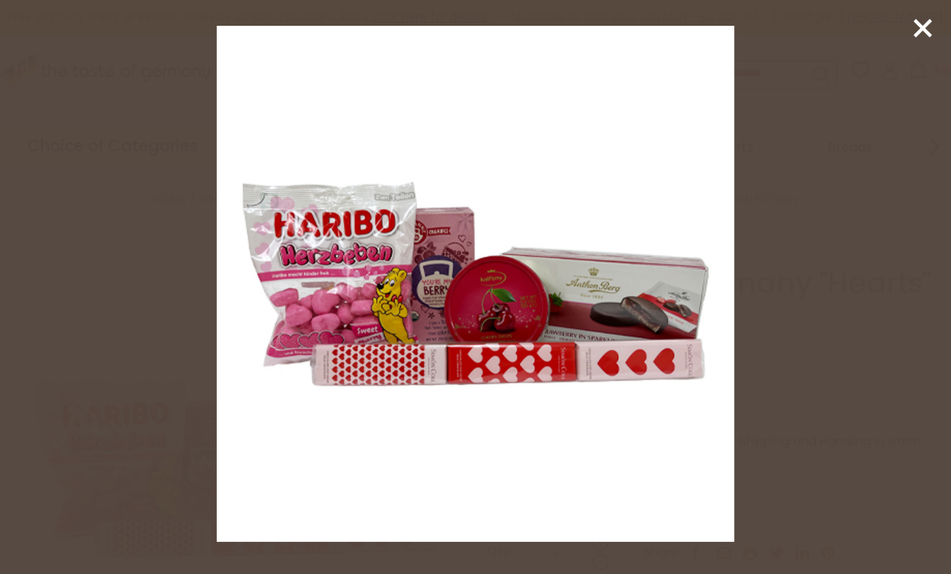
click at [629, 313] on img at bounding box center [475, 284] width 517 height 517
click at [911, 32] on icon at bounding box center [922, 28] width 24 height 24
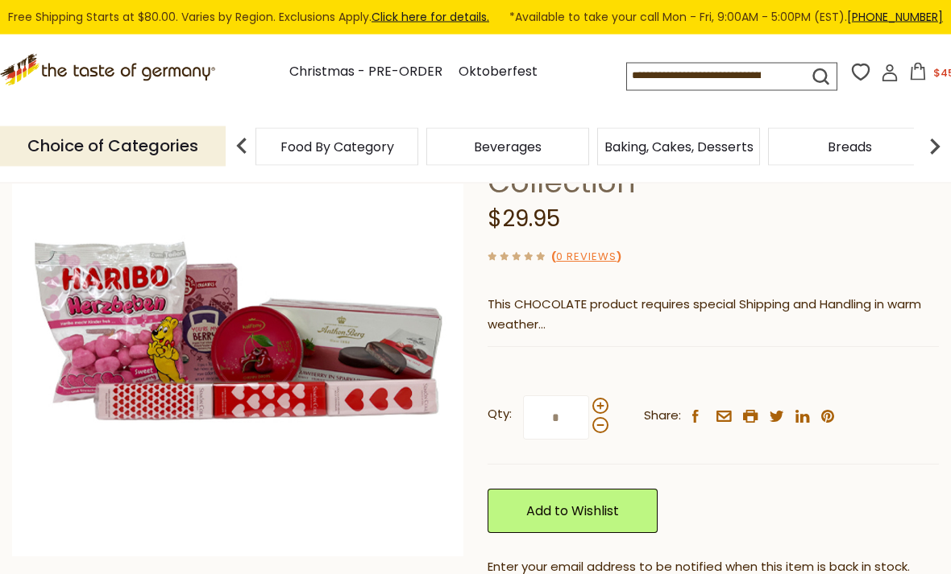
scroll to position [160, 0]
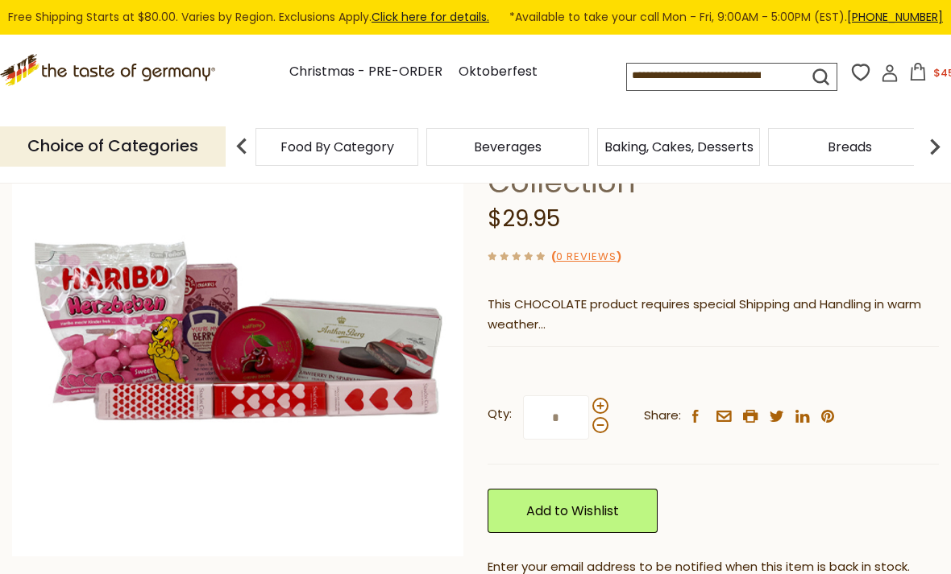
click at [362, 325] on img at bounding box center [238, 331] width 452 height 452
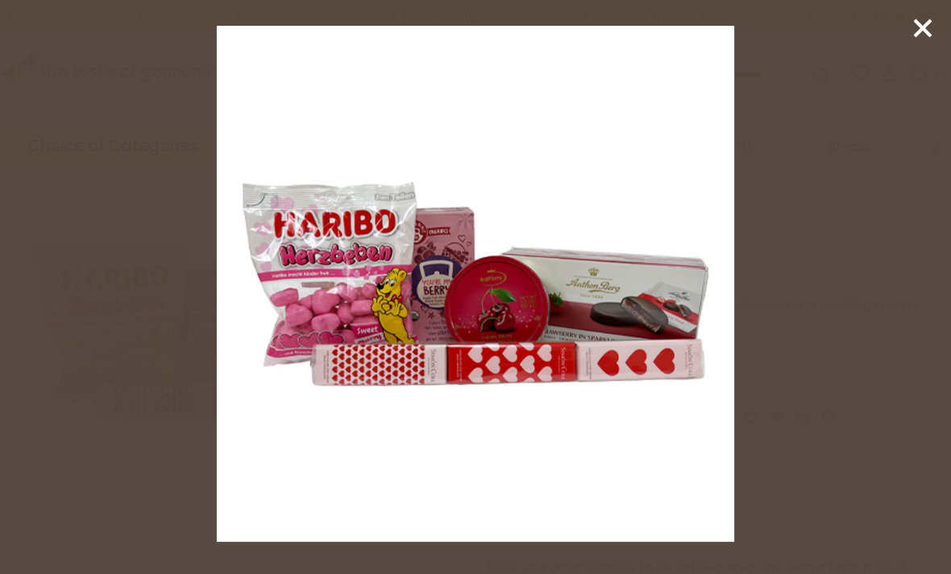
click at [918, 26] on line at bounding box center [922, 28] width 16 height 16
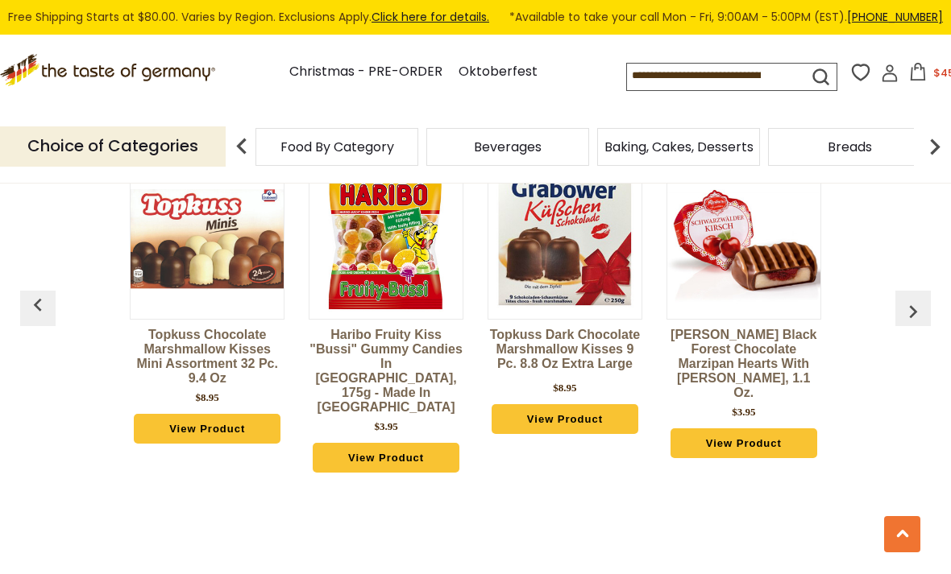
scroll to position [1291, 0]
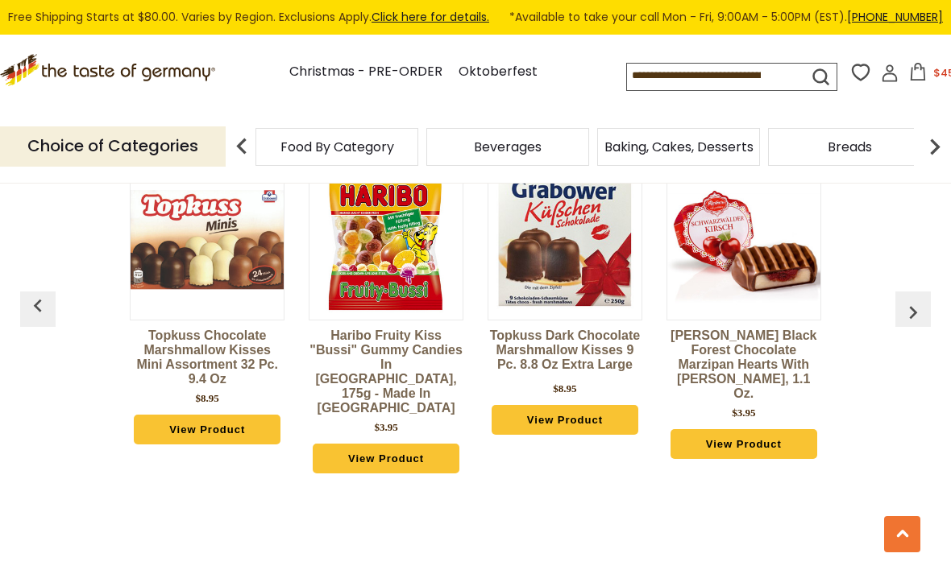
click at [627, 64] on input at bounding box center [704, 75] width 154 height 23
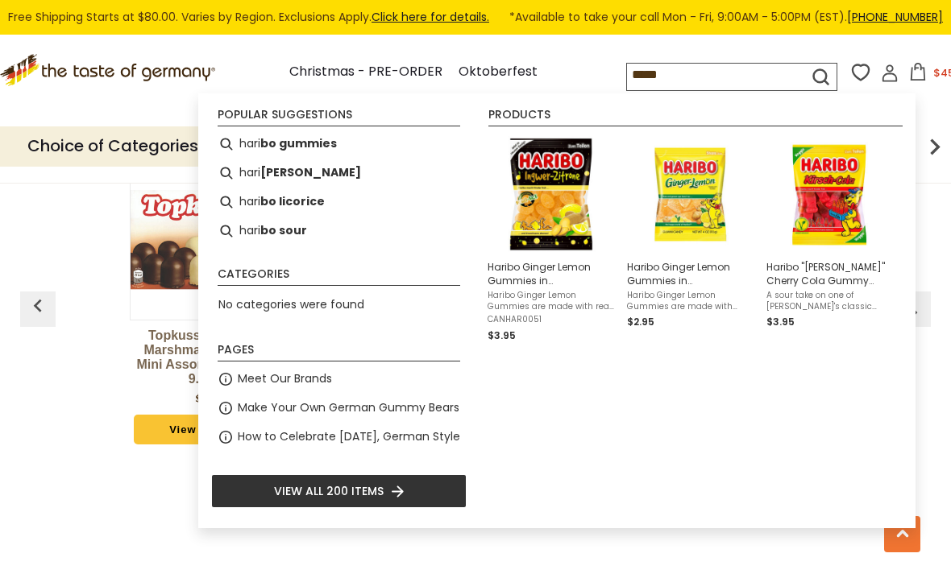
type input "******"
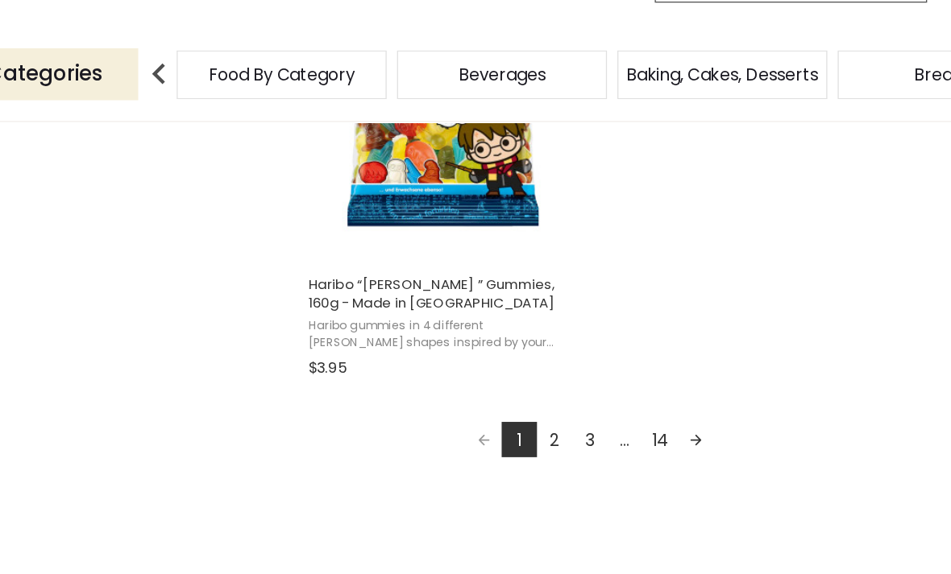
scroll to position [2909, 0]
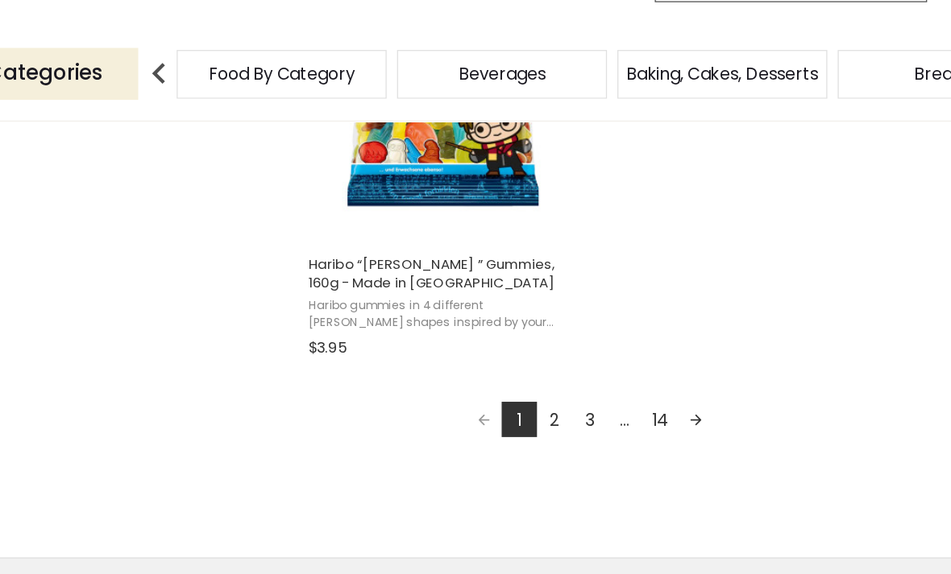
click at [644, 401] on link "Next page" at bounding box center [657, 414] width 27 height 27
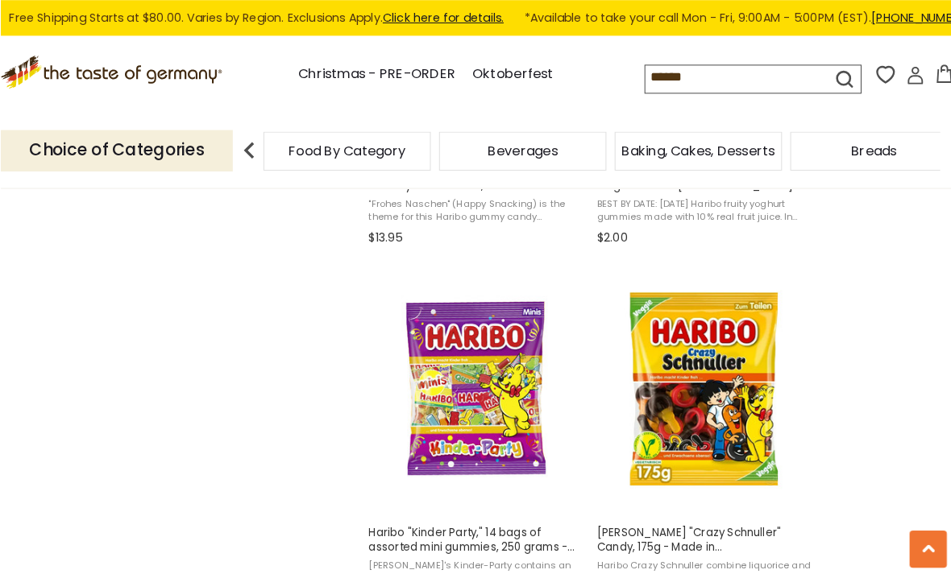
scroll to position [1979, 0]
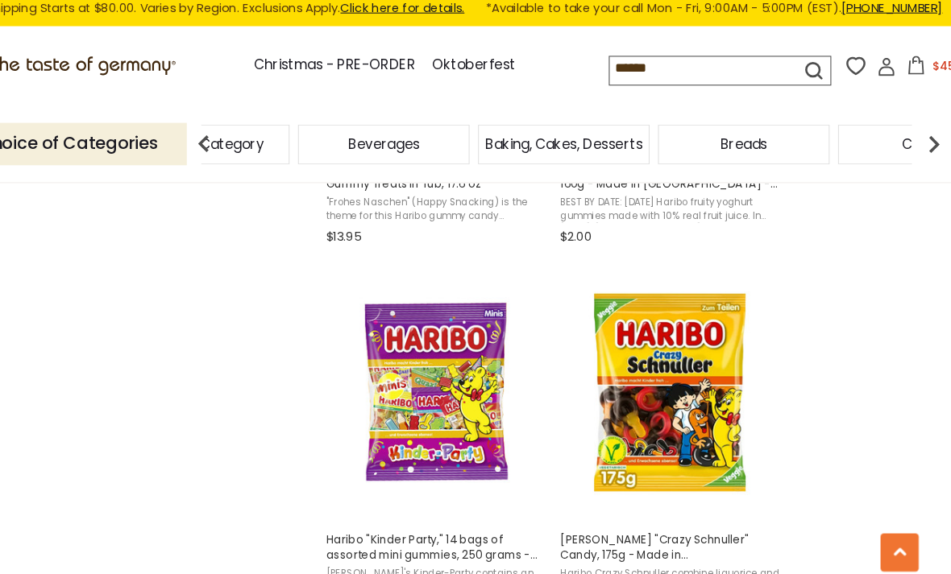
click at [918, 131] on img at bounding box center [934, 147] width 32 height 32
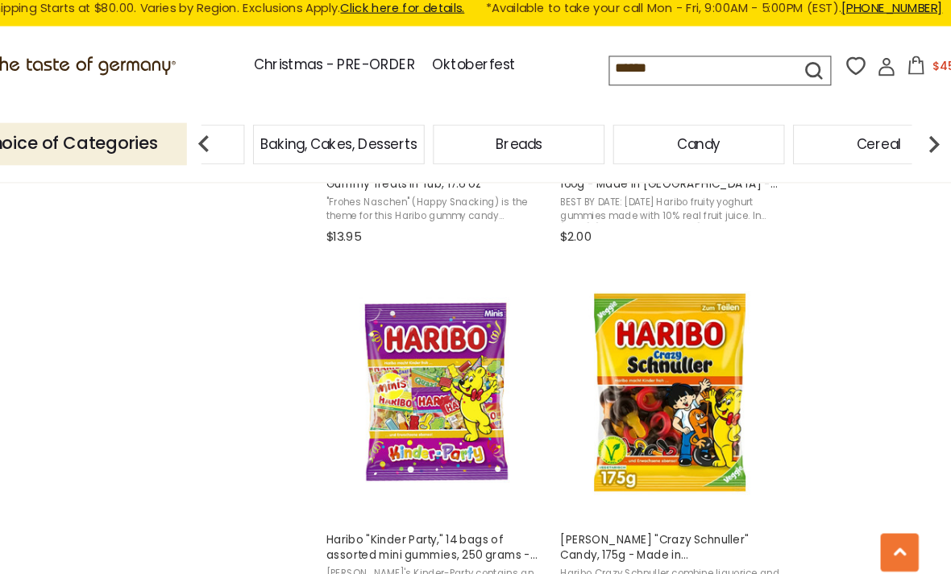
click at [918, 131] on img at bounding box center [934, 147] width 32 height 32
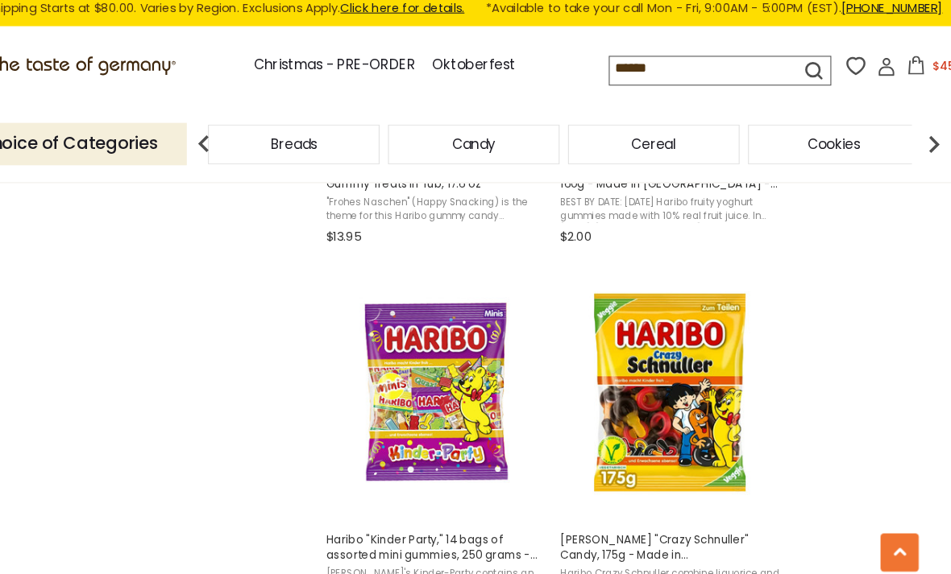
click at [918, 131] on img at bounding box center [934, 147] width 32 height 32
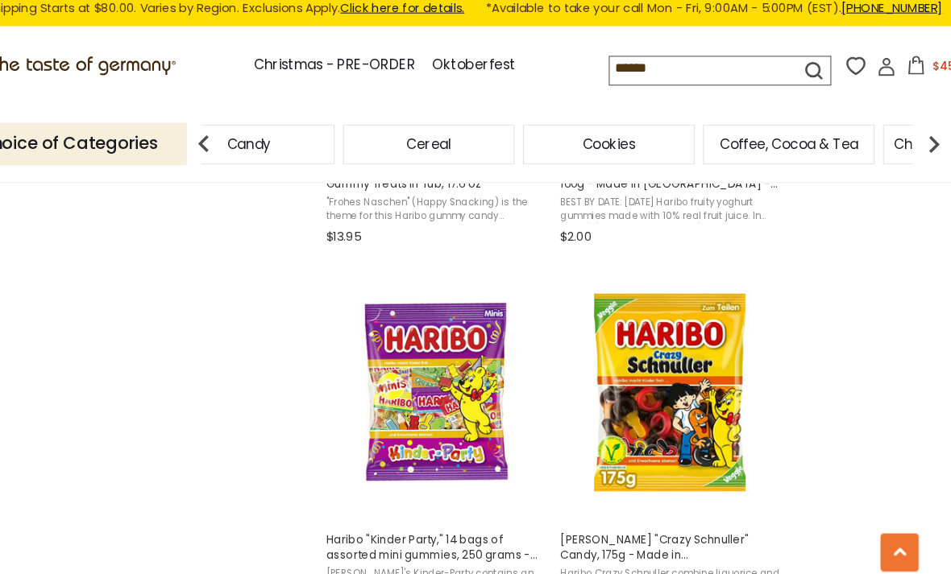
click at [918, 131] on img at bounding box center [934, 147] width 32 height 32
click at [704, 132] on div "Food By Category Beverages Baking, Cakes, Desserts Breads Candy Cereal Cookies …" at bounding box center [302, 147] width 3245 height 38
click at [226, 131] on img at bounding box center [242, 147] width 32 height 32
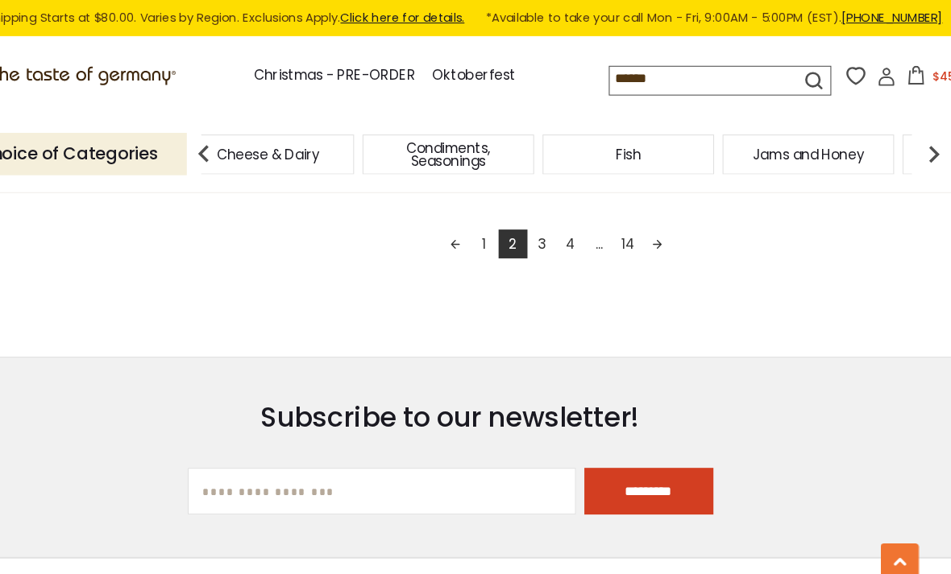
scroll to position [3064, 0]
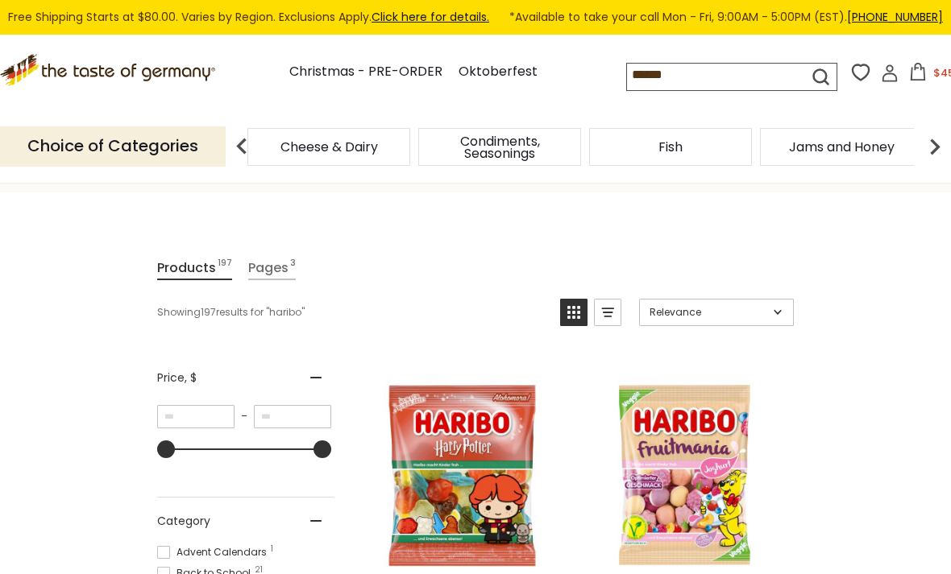
scroll to position [127, 0]
click at [926, 138] on img at bounding box center [934, 147] width 32 height 32
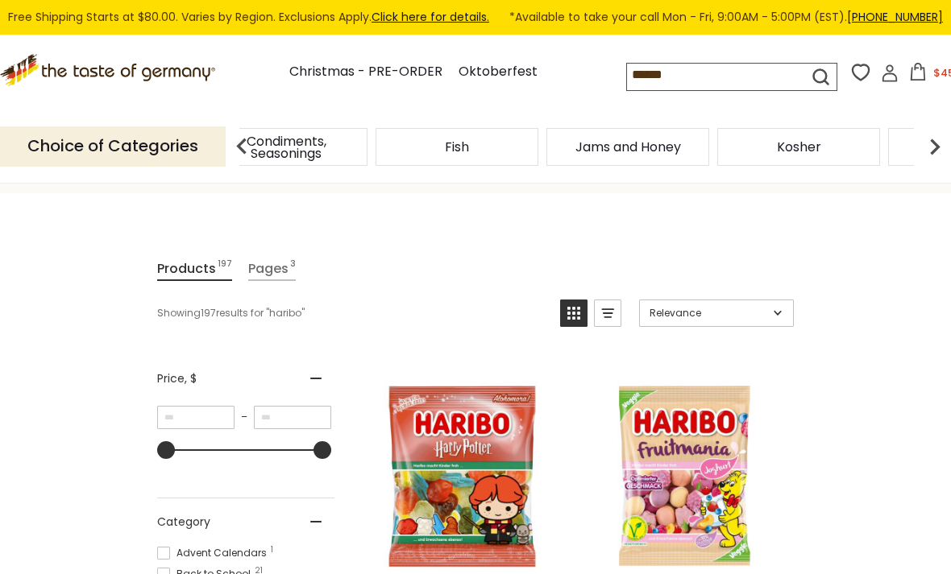
click at [931, 140] on img at bounding box center [934, 147] width 32 height 32
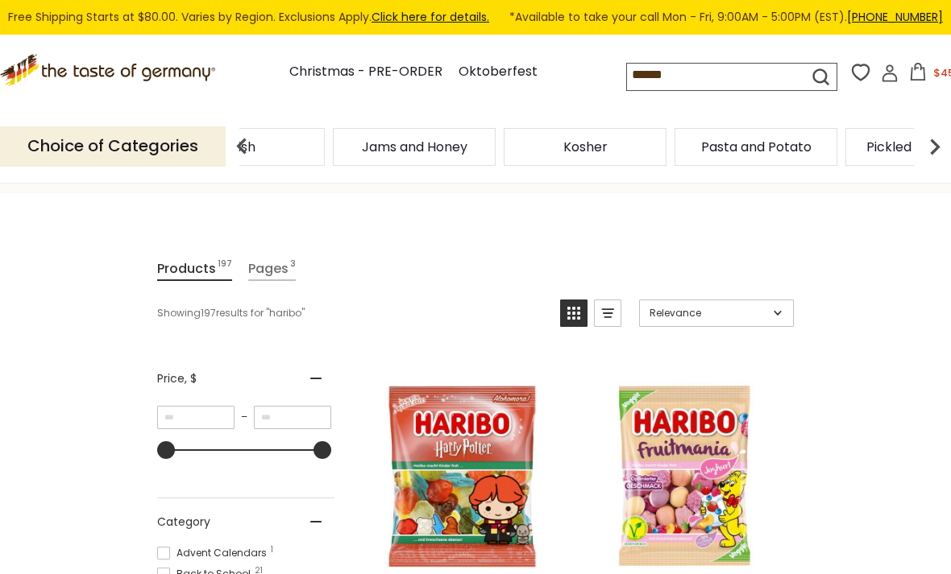
click at [923, 136] on img at bounding box center [934, 147] width 32 height 32
click at [925, 140] on img at bounding box center [934, 147] width 32 height 32
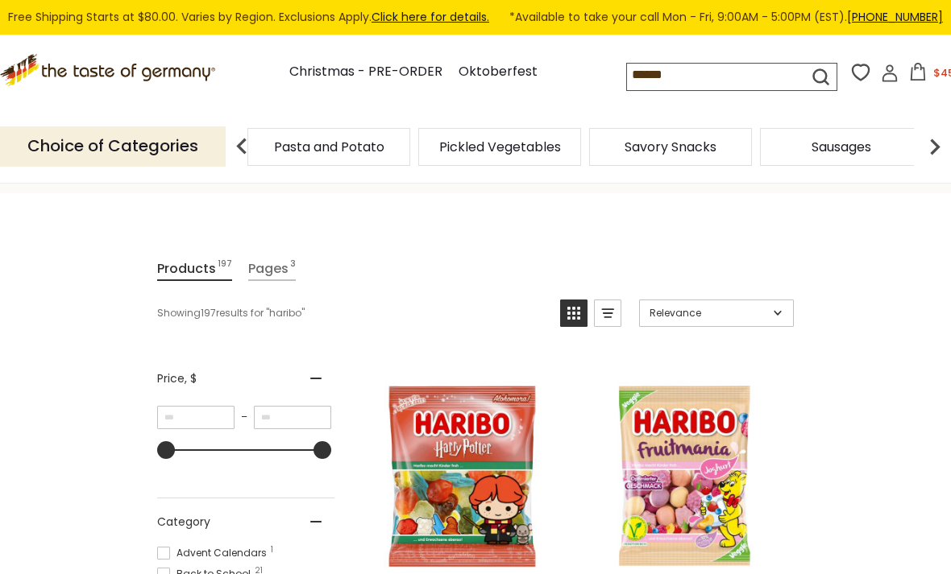
click at [923, 135] on img at bounding box center [934, 147] width 32 height 32
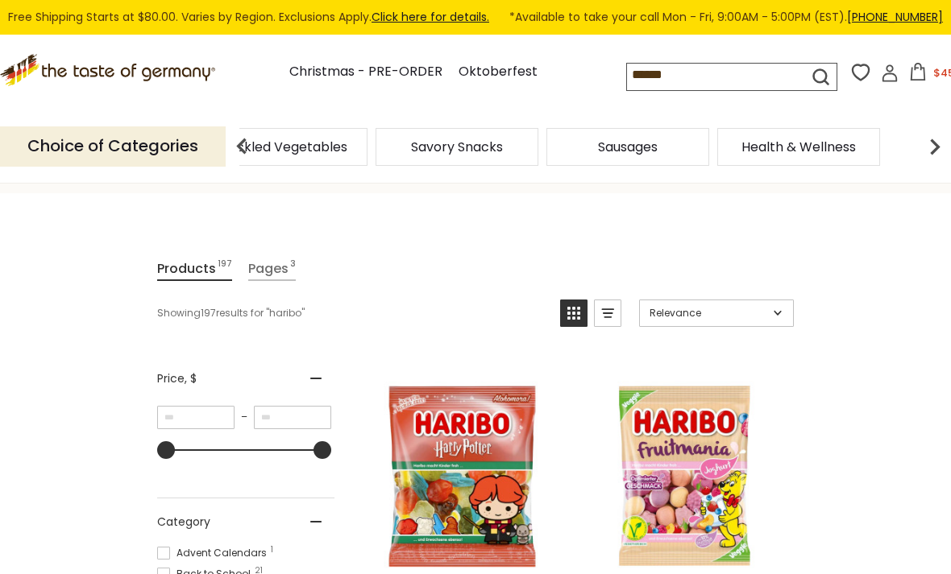
click at [627, 65] on input "******" at bounding box center [704, 75] width 154 height 23
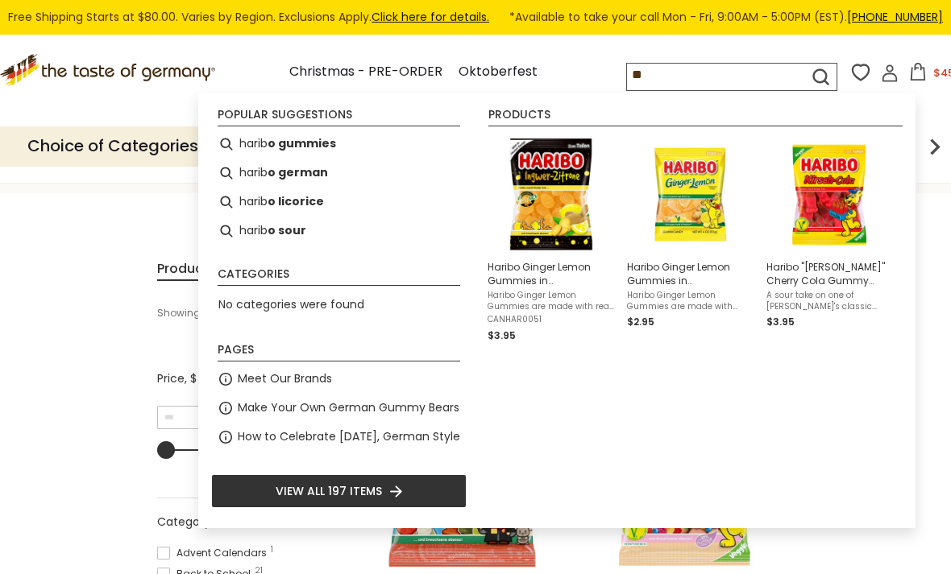
type input "*"
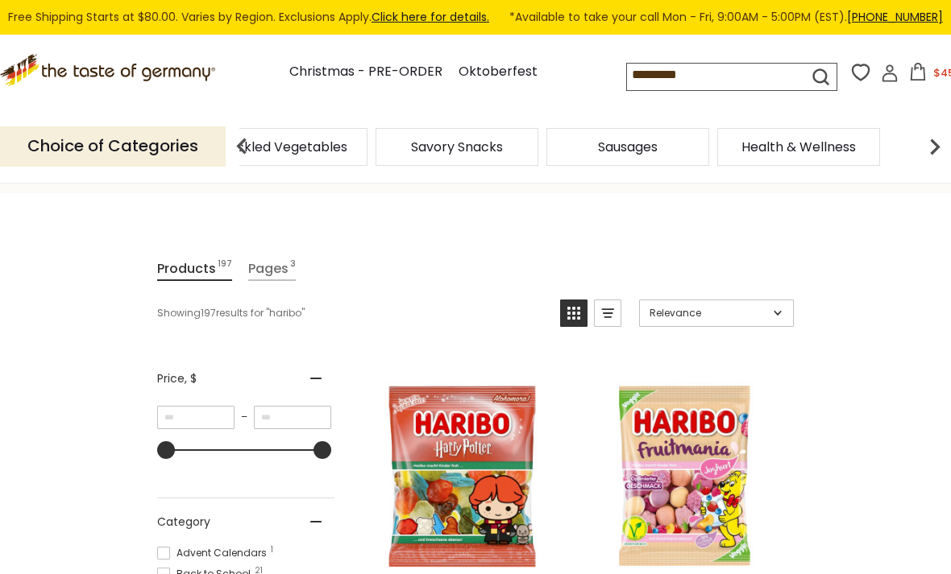
type input "*********"
click at [810, 68] on icon "submit" at bounding box center [821, 77] width 22 height 22
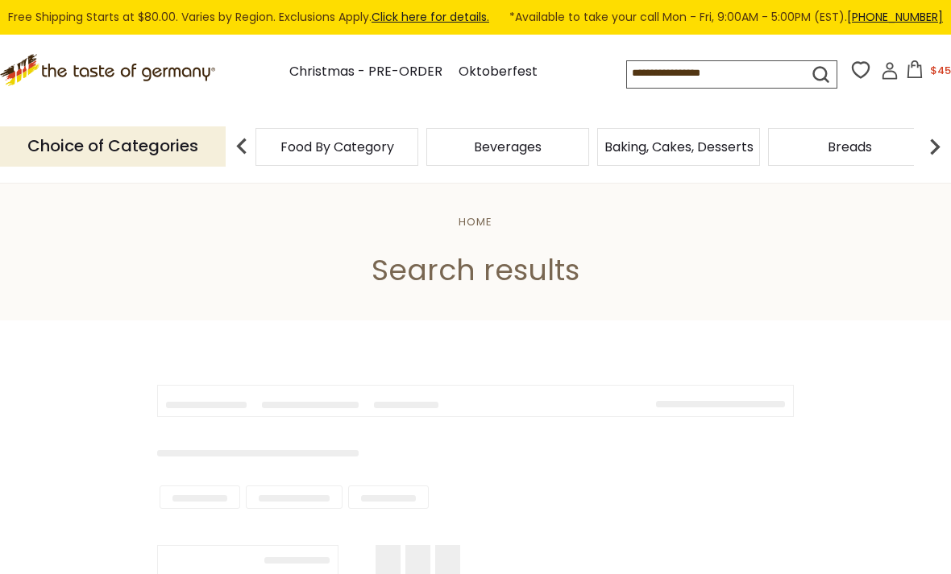
type input "*********"
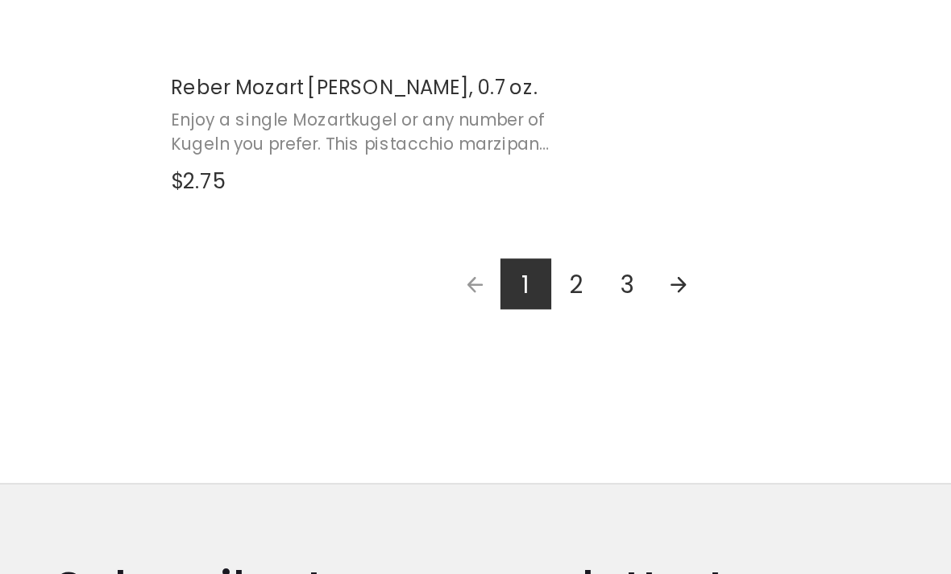
scroll to position [2940, 0]
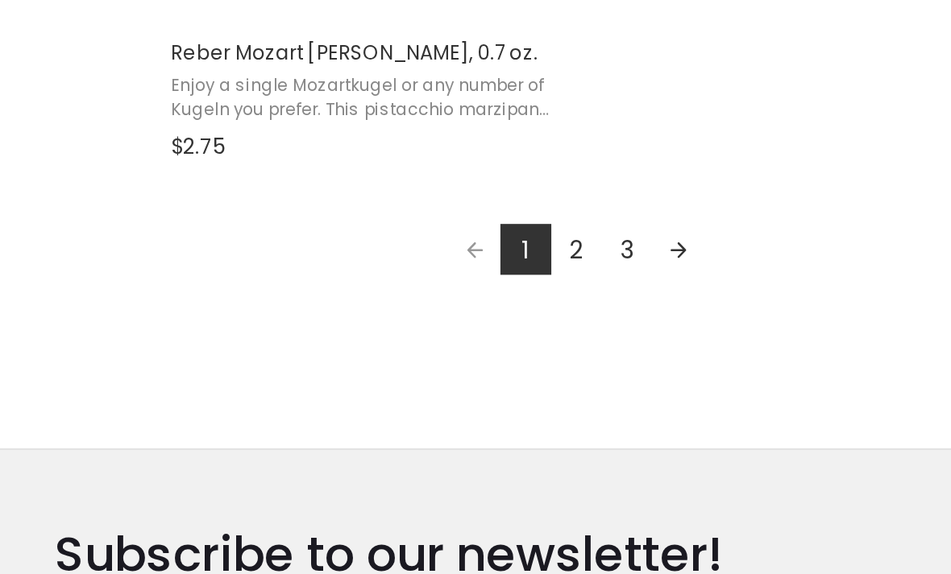
click at [617, 355] on link "Next page" at bounding box center [630, 368] width 27 height 27
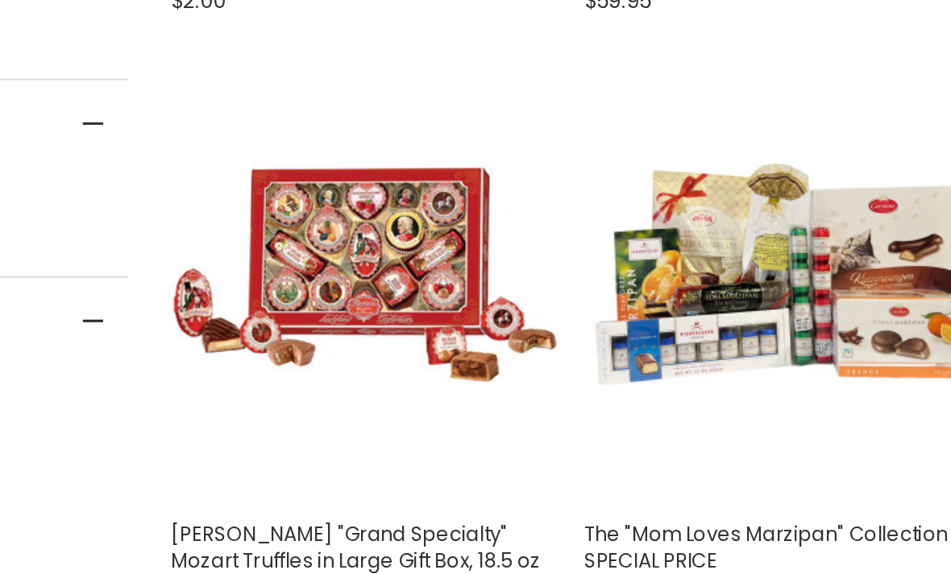
scroll to position [980, 0]
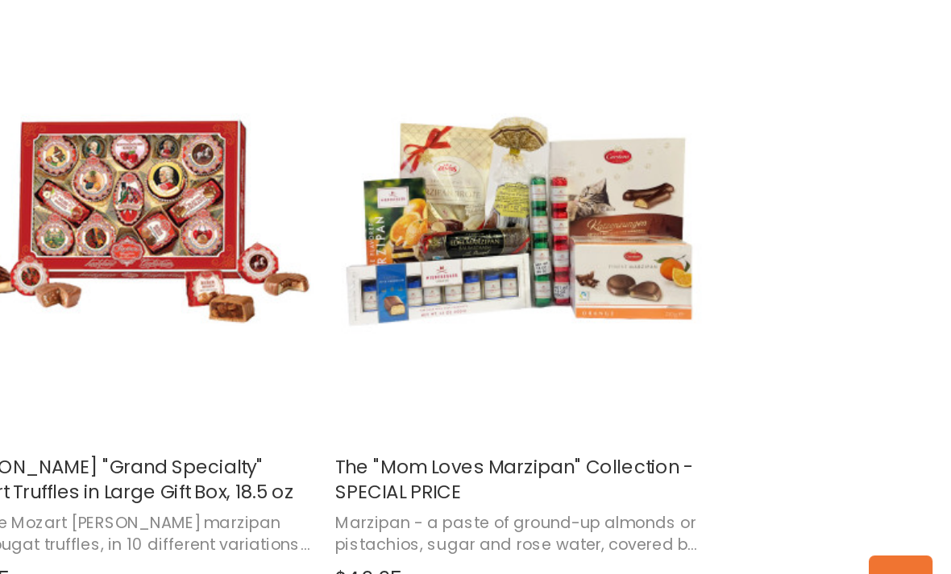
click at [578, 412] on button "View product" at bounding box center [684, 429] width 212 height 35
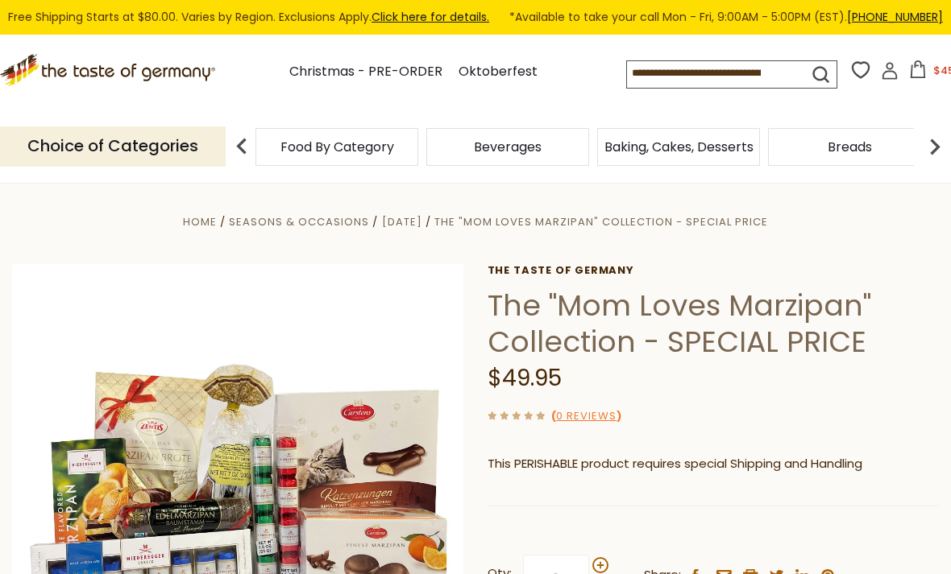
click at [627, 75] on input at bounding box center [704, 72] width 154 height 23
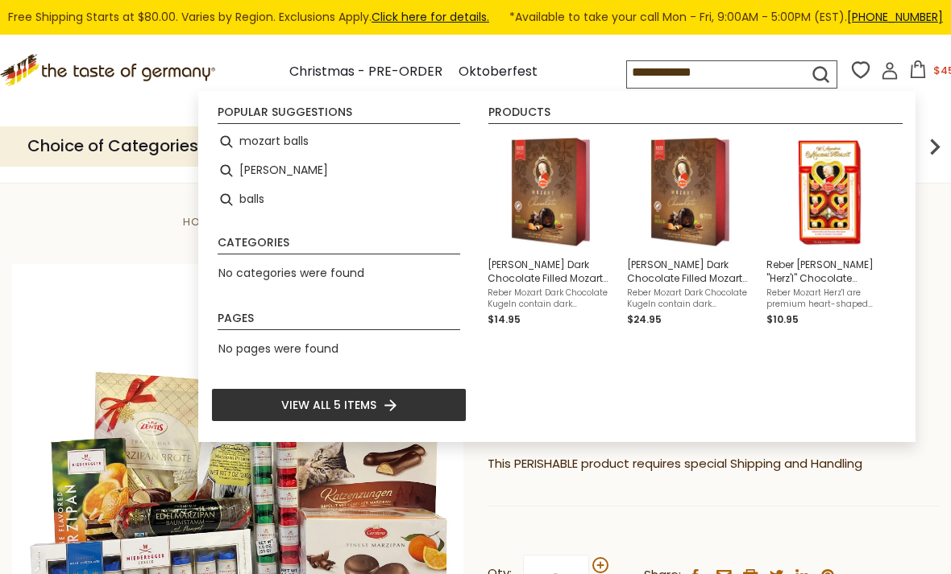
type input "**********"
click at [814, 73] on icon "submit" at bounding box center [821, 74] width 15 height 15
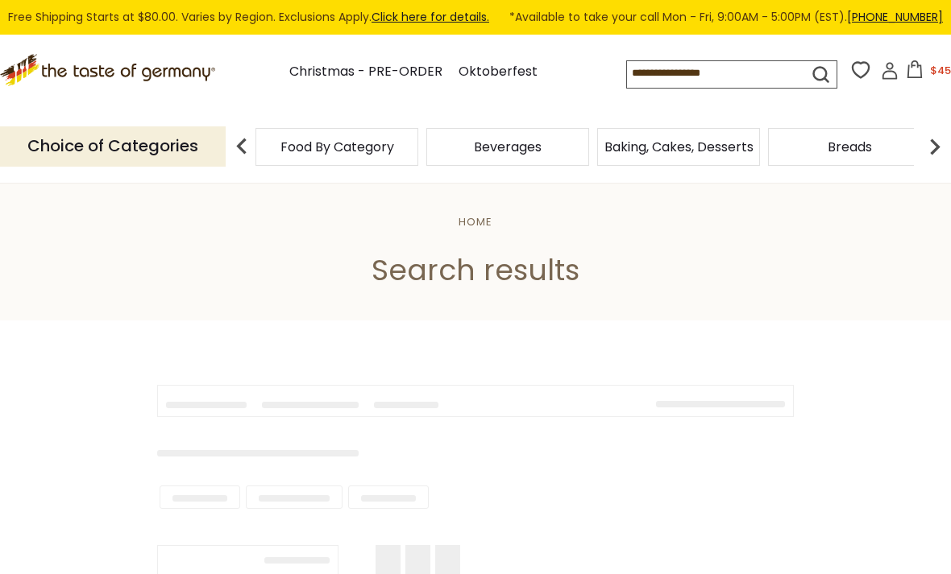
type input "**********"
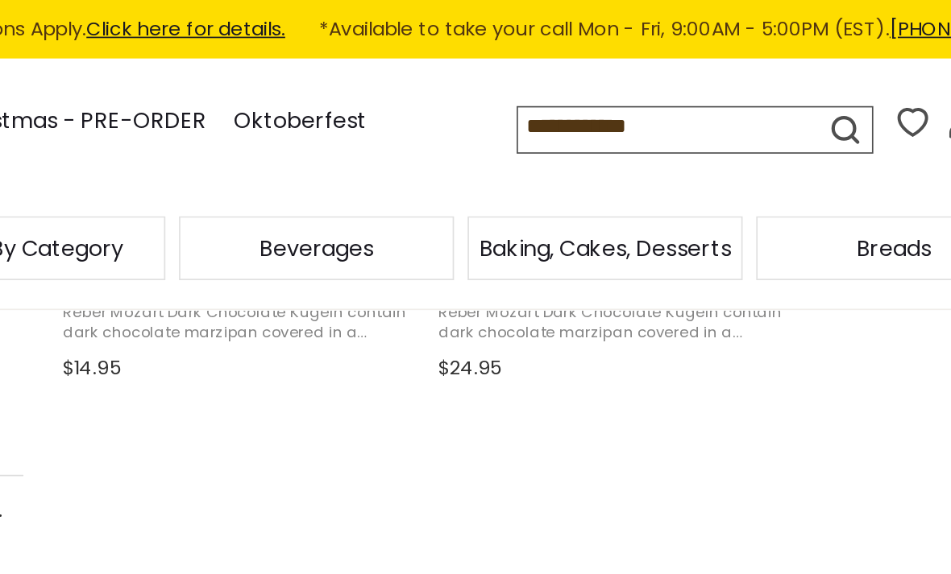
scroll to position [589, 0]
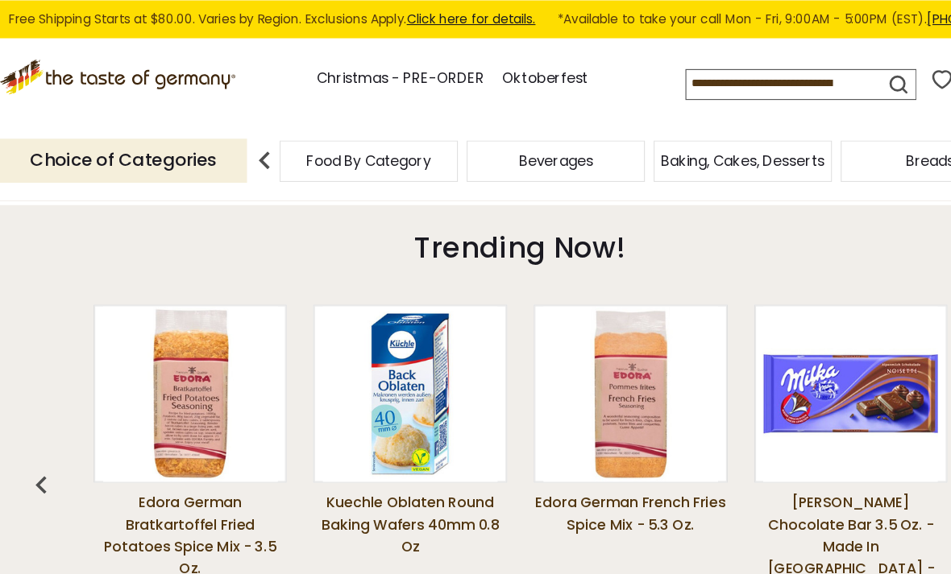
scroll to position [1138, 0]
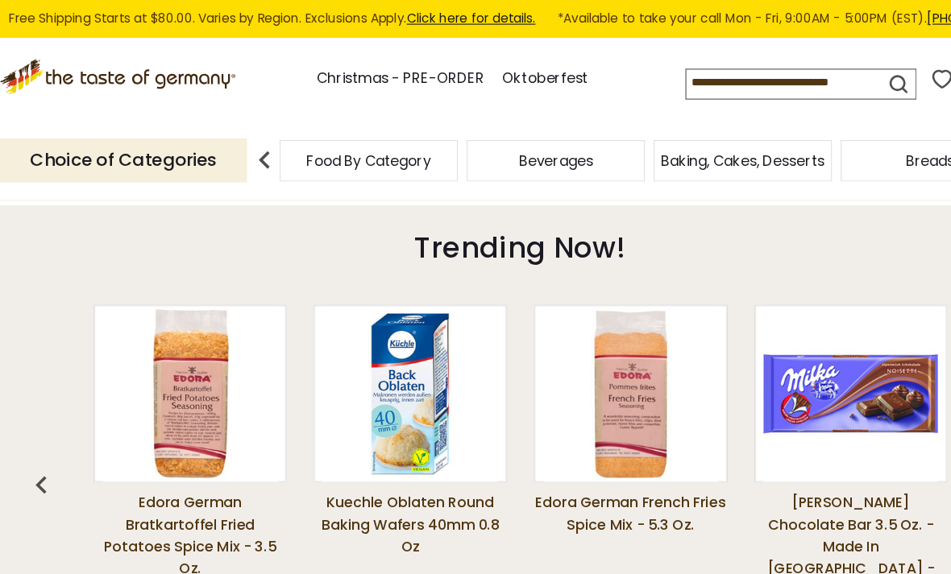
click at [435, 17] on link "Click here for details." at bounding box center [430, 17] width 118 height 16
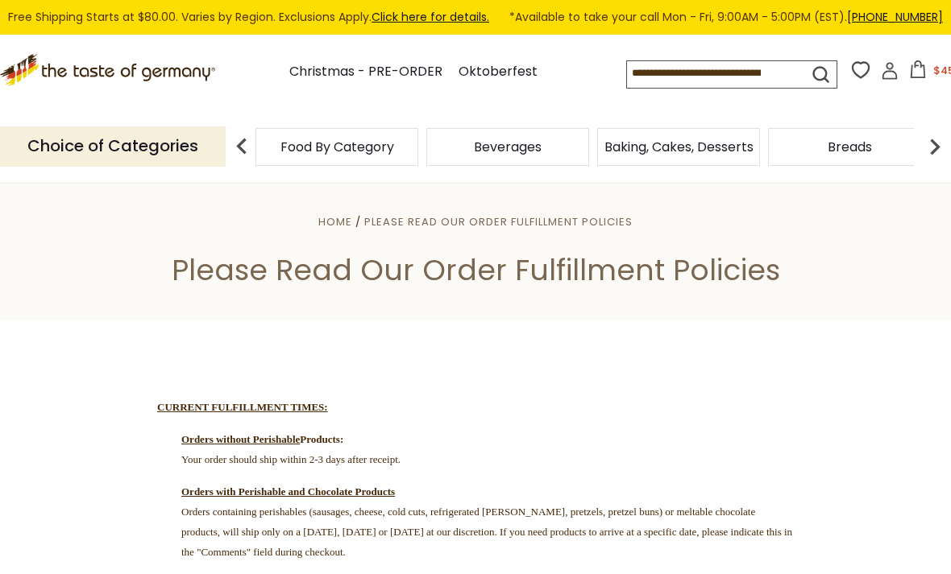
click at [627, 66] on input at bounding box center [704, 72] width 154 height 23
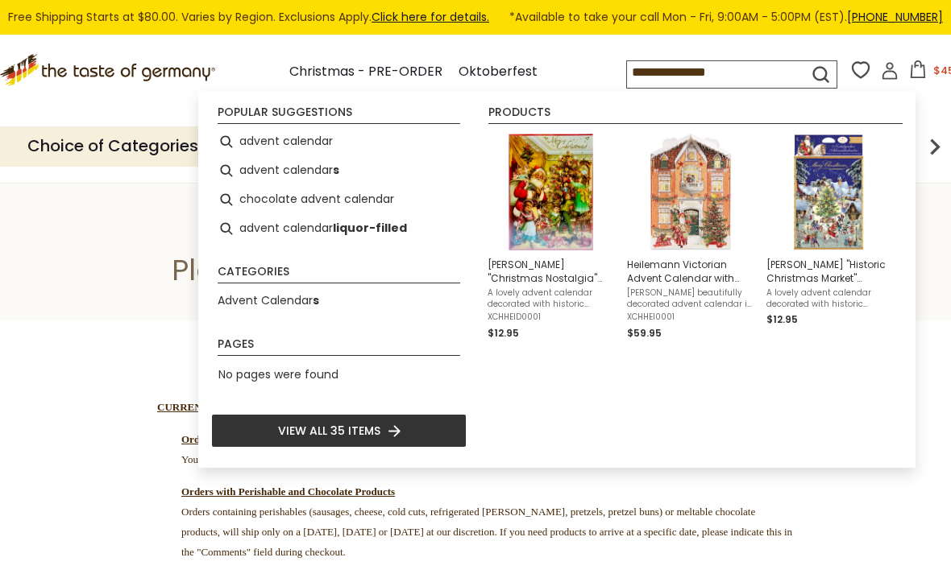
type input "**********"
click at [810, 67] on icon "submit" at bounding box center [821, 75] width 22 height 22
